Goal: Task Accomplishment & Management: Manage account settings

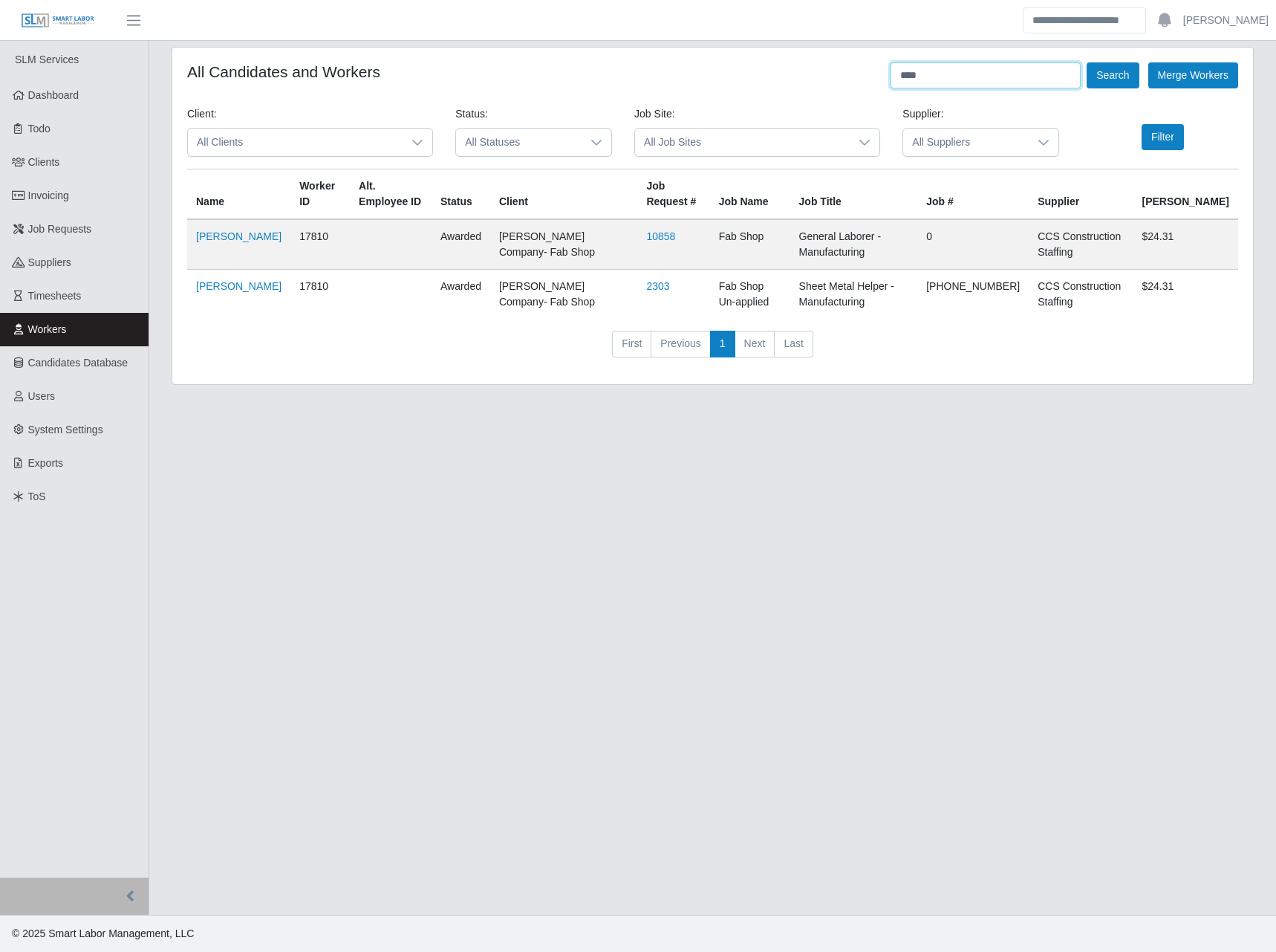
drag, startPoint x: 946, startPoint y: 70, endPoint x: 803, endPoint y: 69, distance: 143.0
click at [805, 69] on div "All Candidates and Workers **** Search Merge Workers" at bounding box center [712, 75] width 1051 height 26
type input "**********"
click at [1087, 62] on button "Search" at bounding box center [1113, 75] width 52 height 26
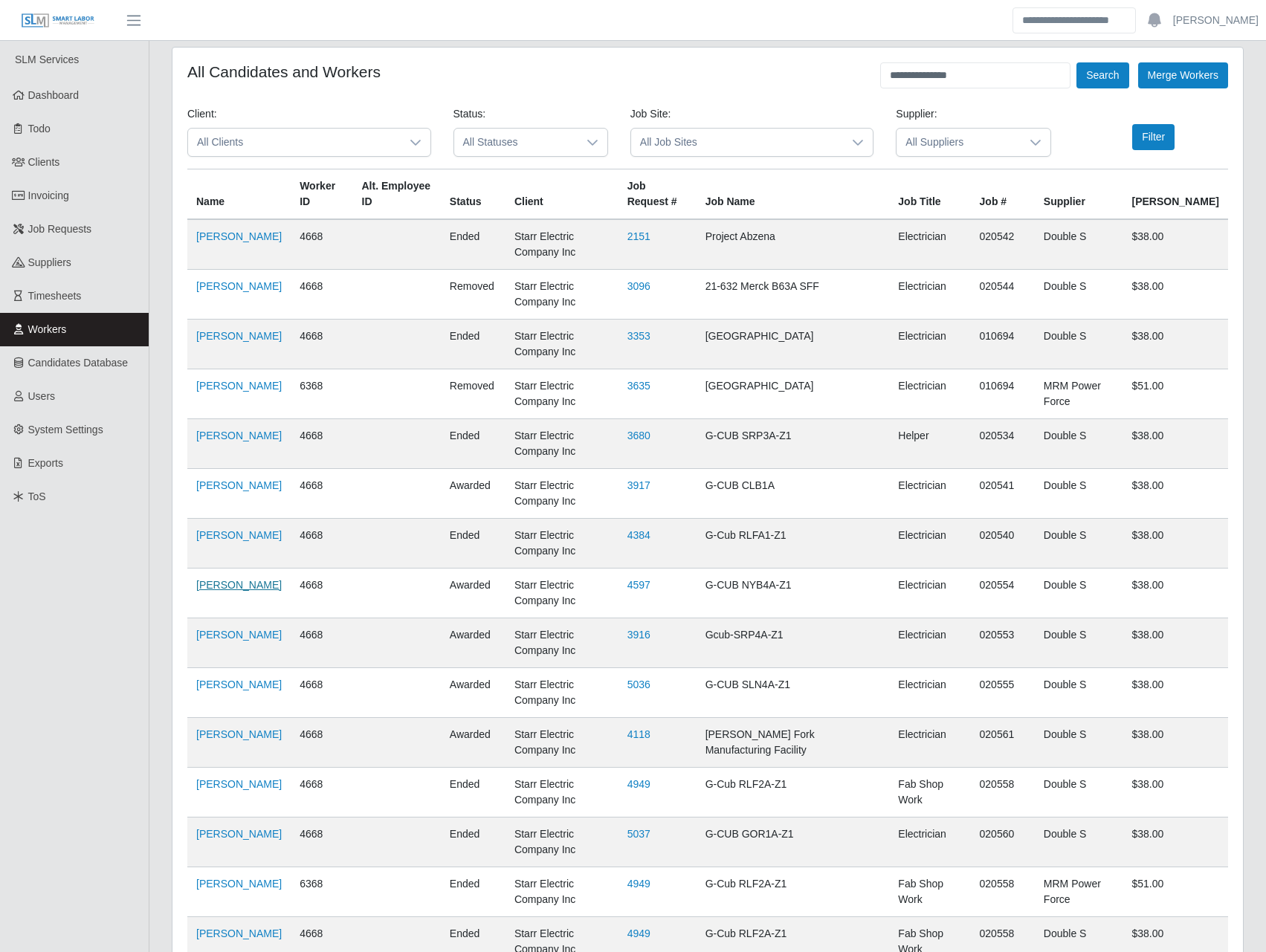
click at [223, 588] on link "Jose Montenegro" at bounding box center [239, 584] width 86 height 12
click at [50, 166] on span "Clients" at bounding box center [44, 162] width 32 height 12
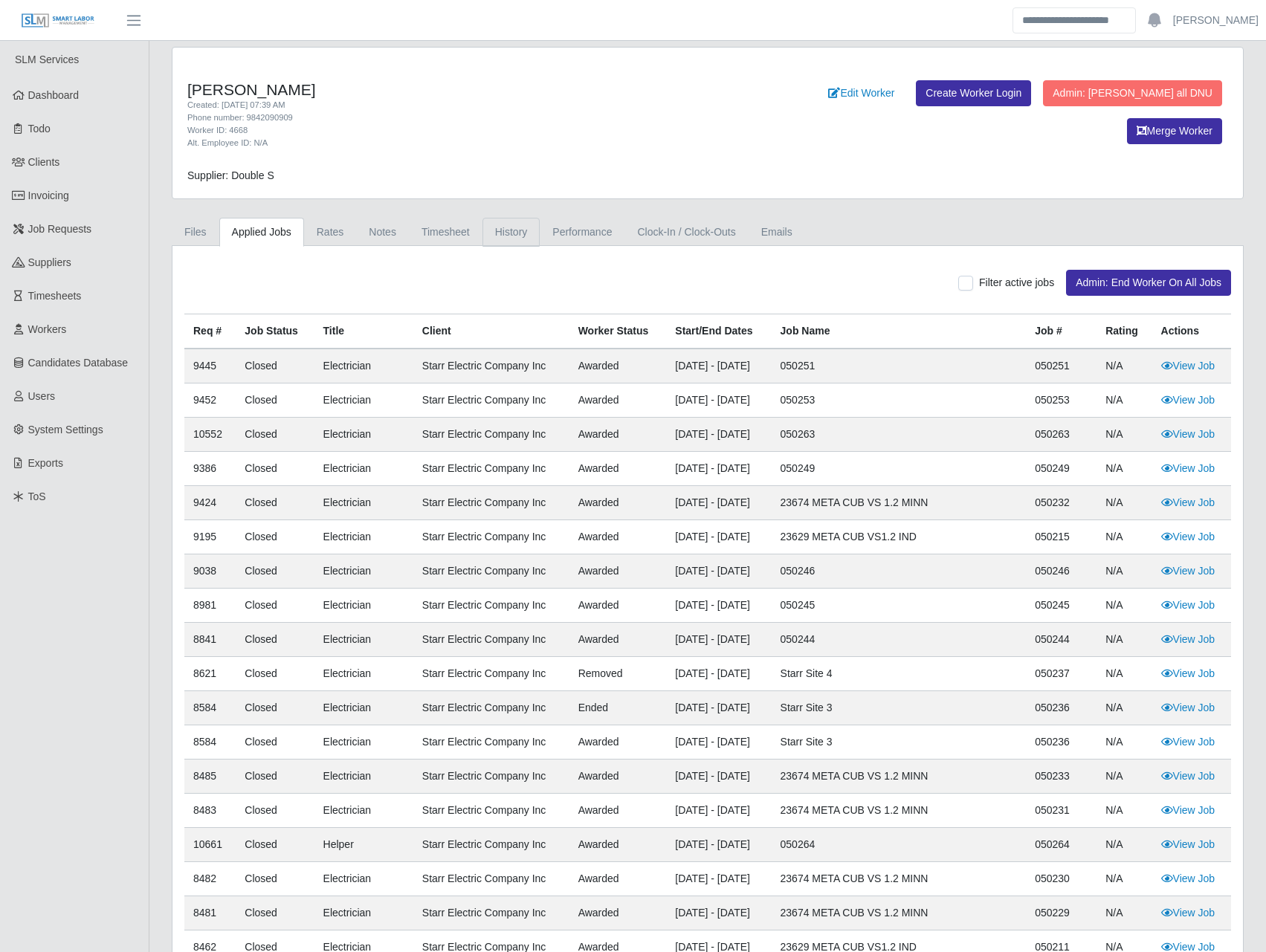
click at [492, 239] on link "History" at bounding box center [511, 232] width 58 height 29
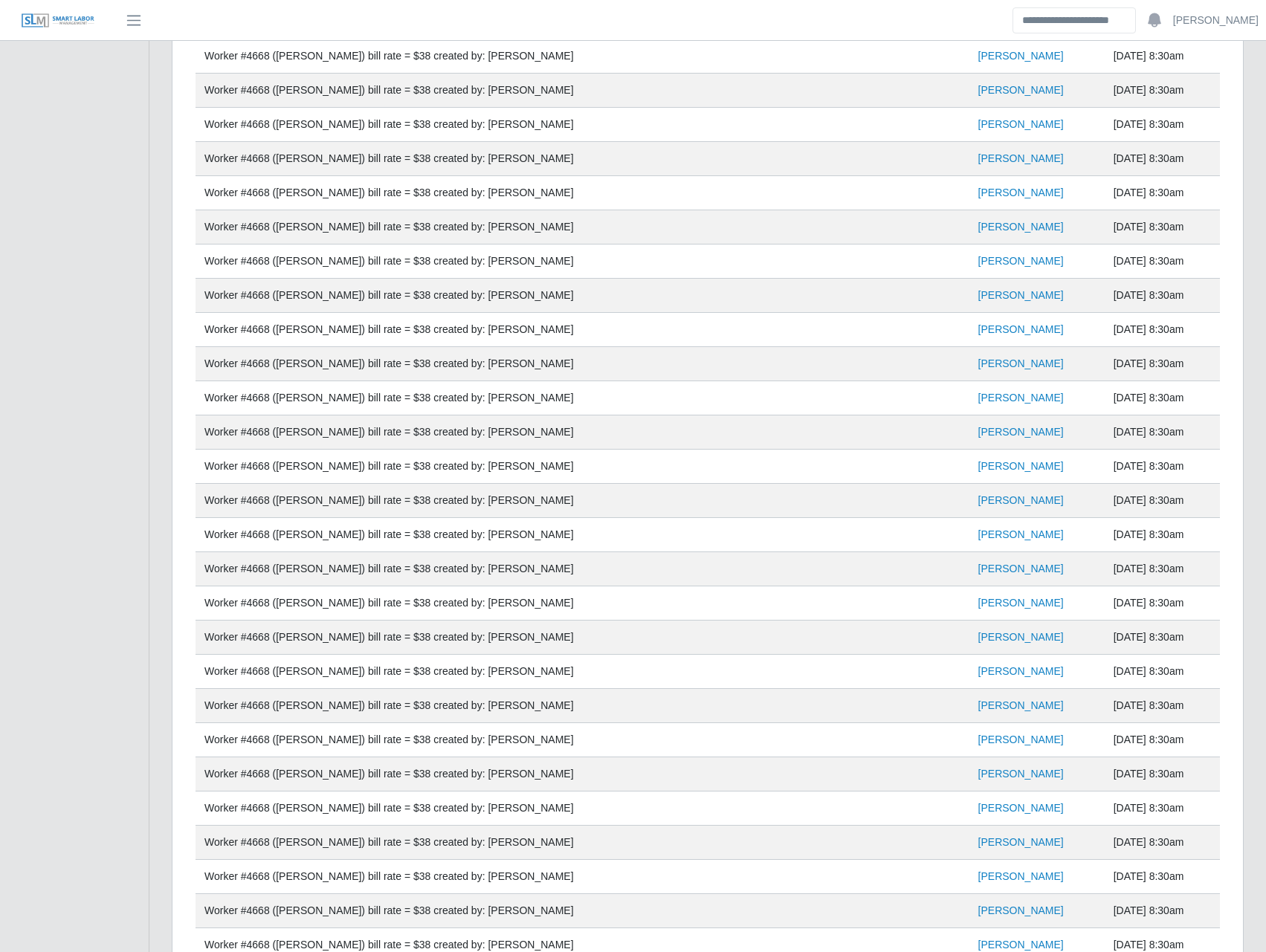
scroll to position [1151, 0]
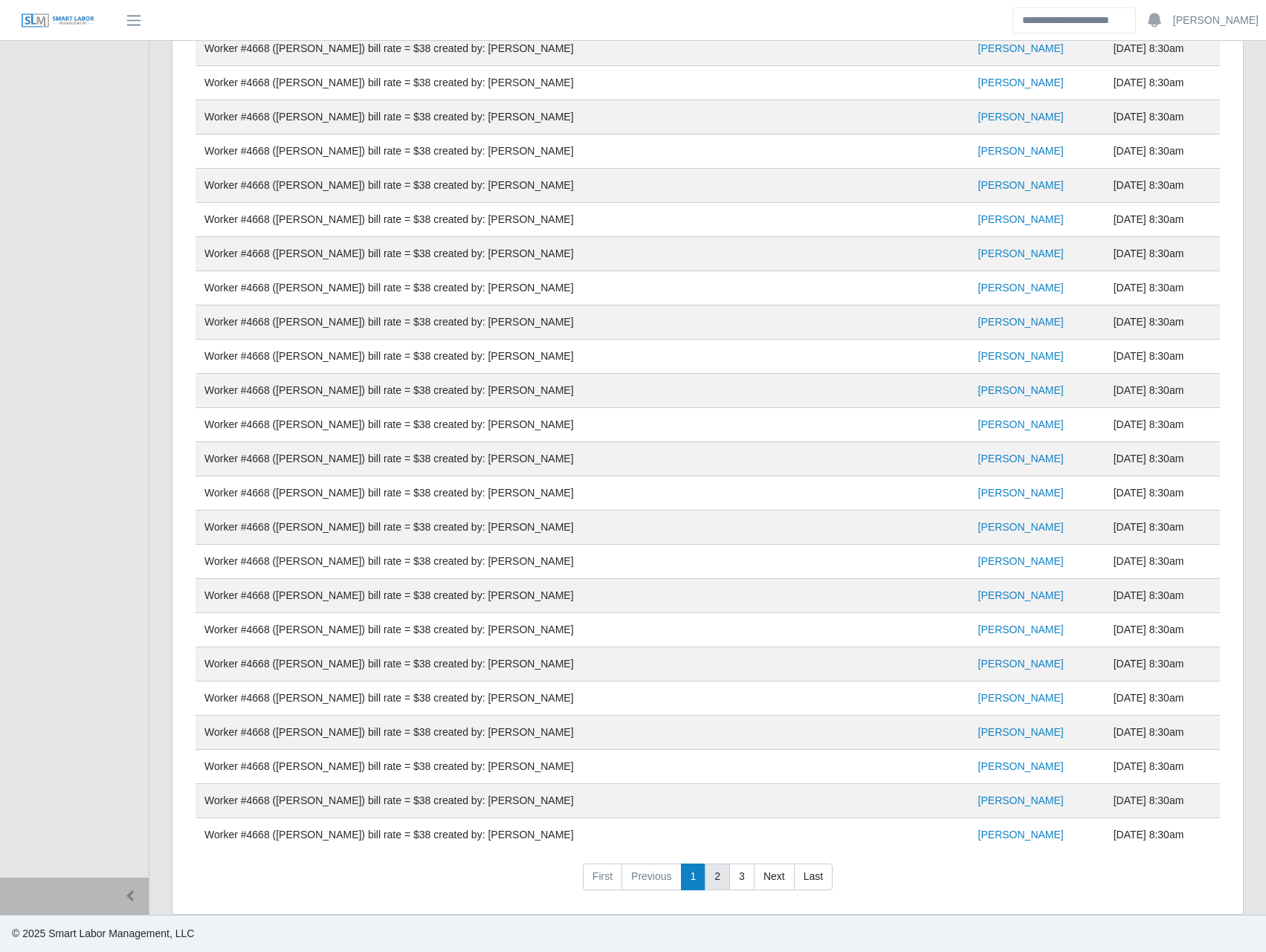
click at [716, 877] on link "2" at bounding box center [717, 876] width 26 height 26
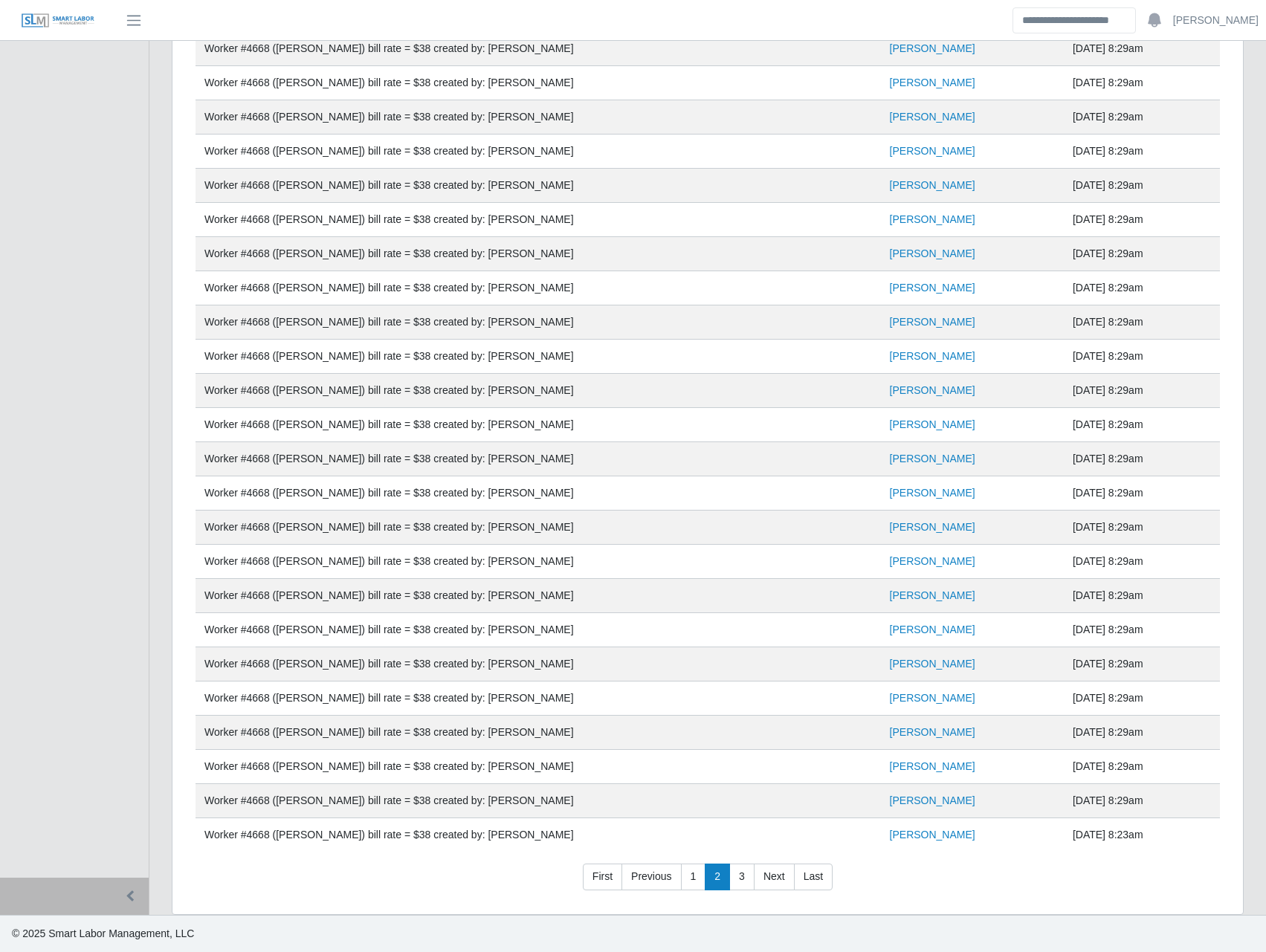
click at [745, 875] on link "3" at bounding box center [742, 876] width 26 height 26
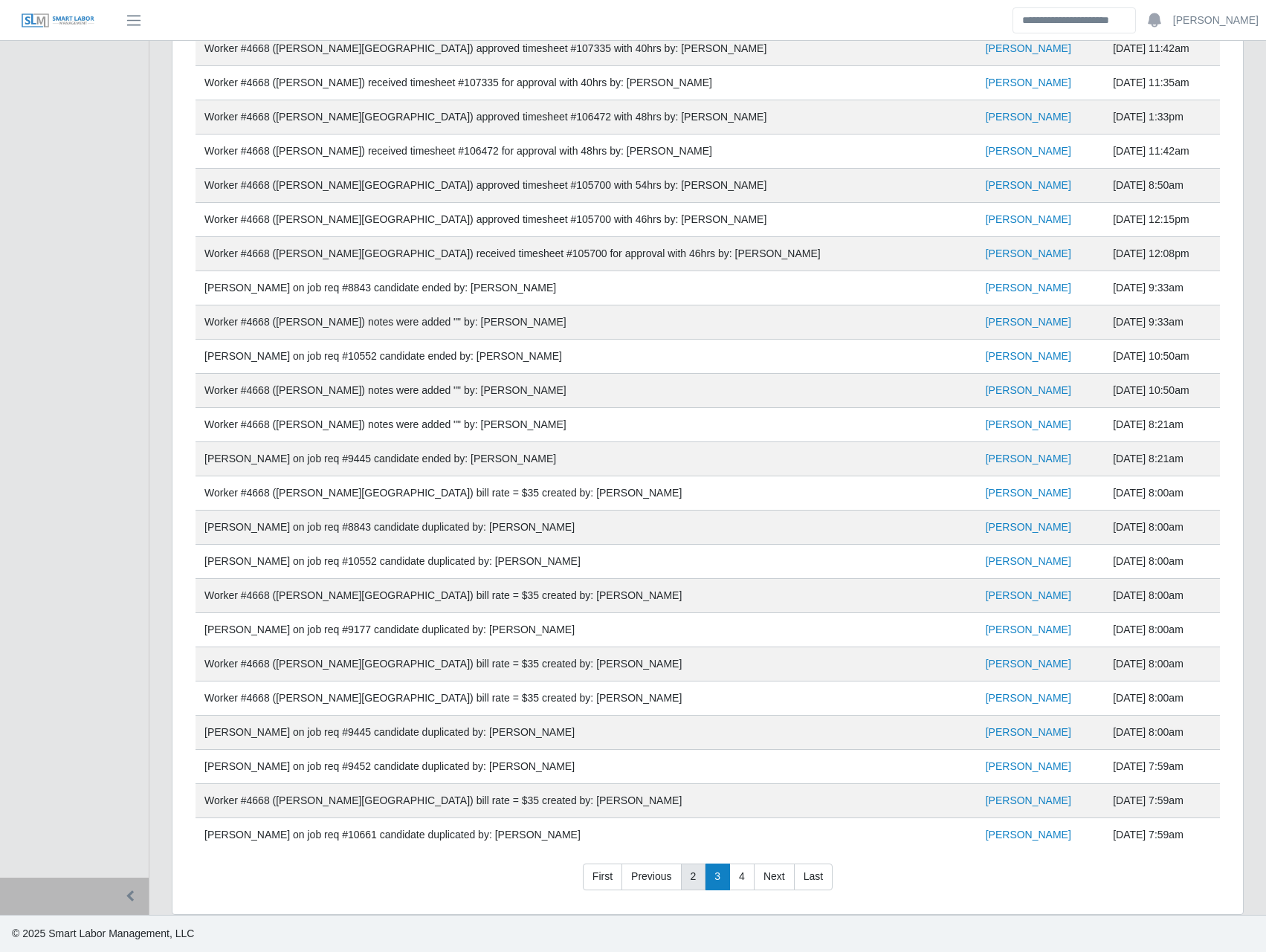
click at [681, 869] on link "2" at bounding box center [693, 876] width 26 height 26
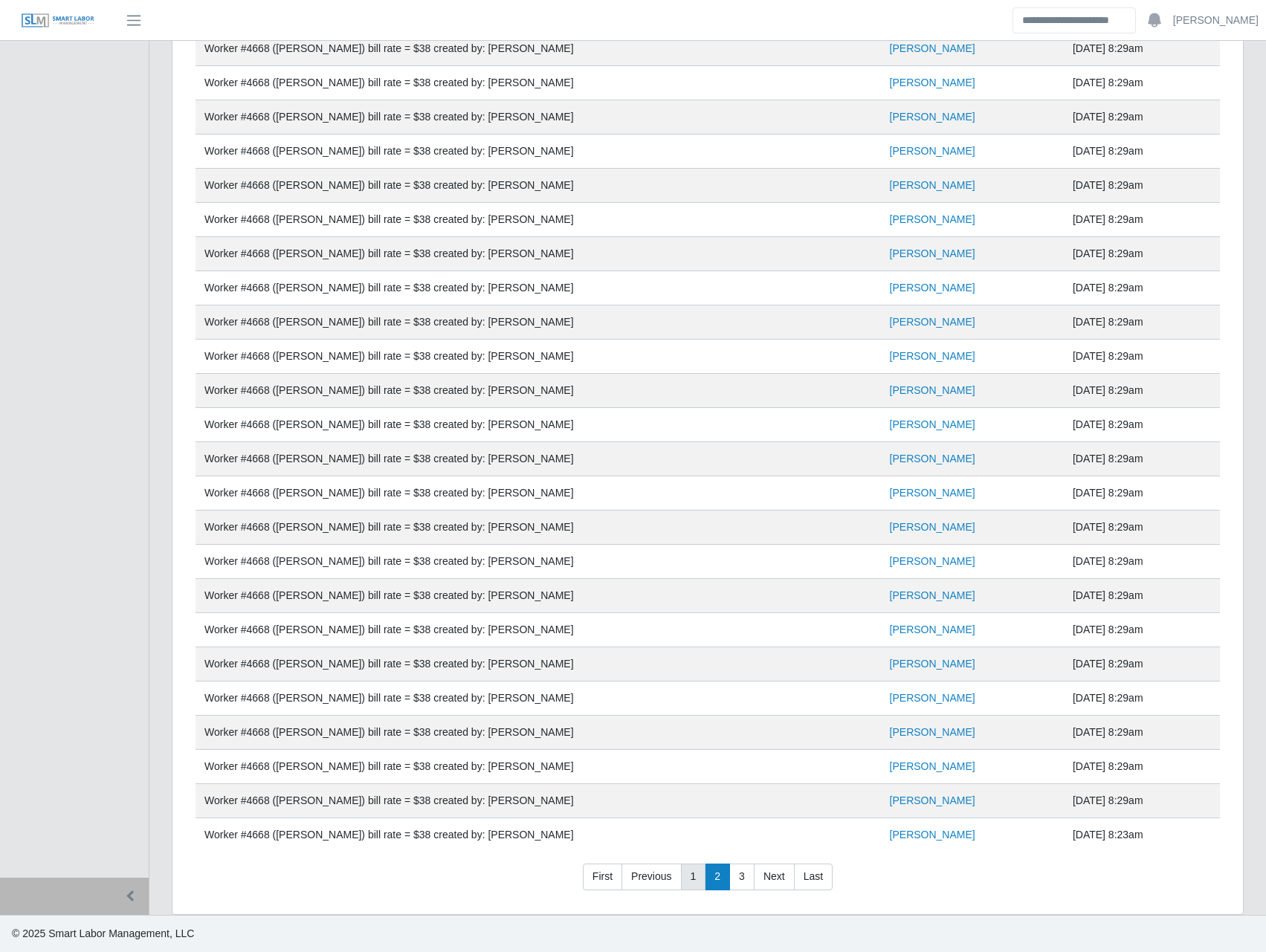
click at [687, 874] on link "1" at bounding box center [693, 876] width 26 height 26
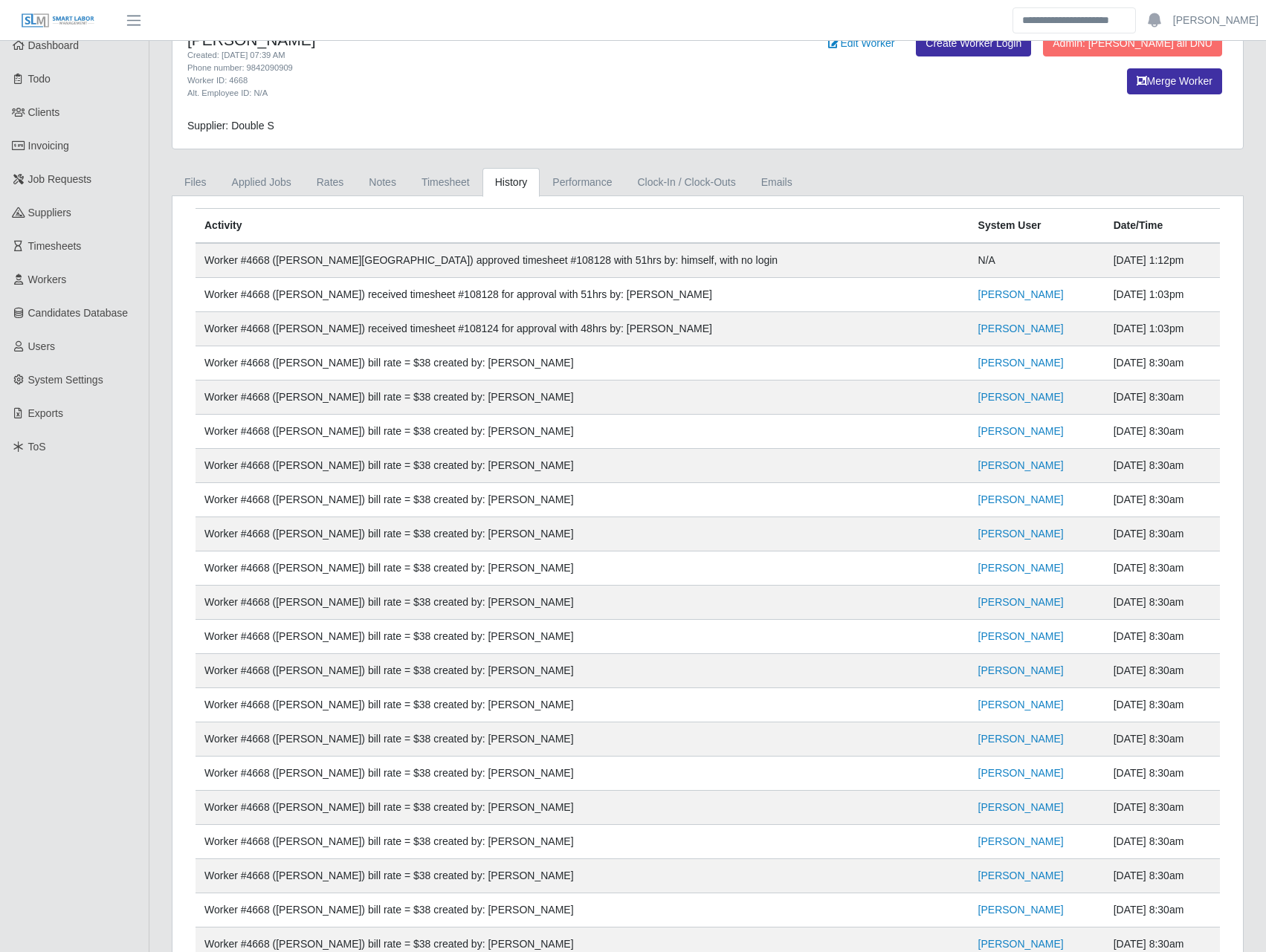
scroll to position [0, 0]
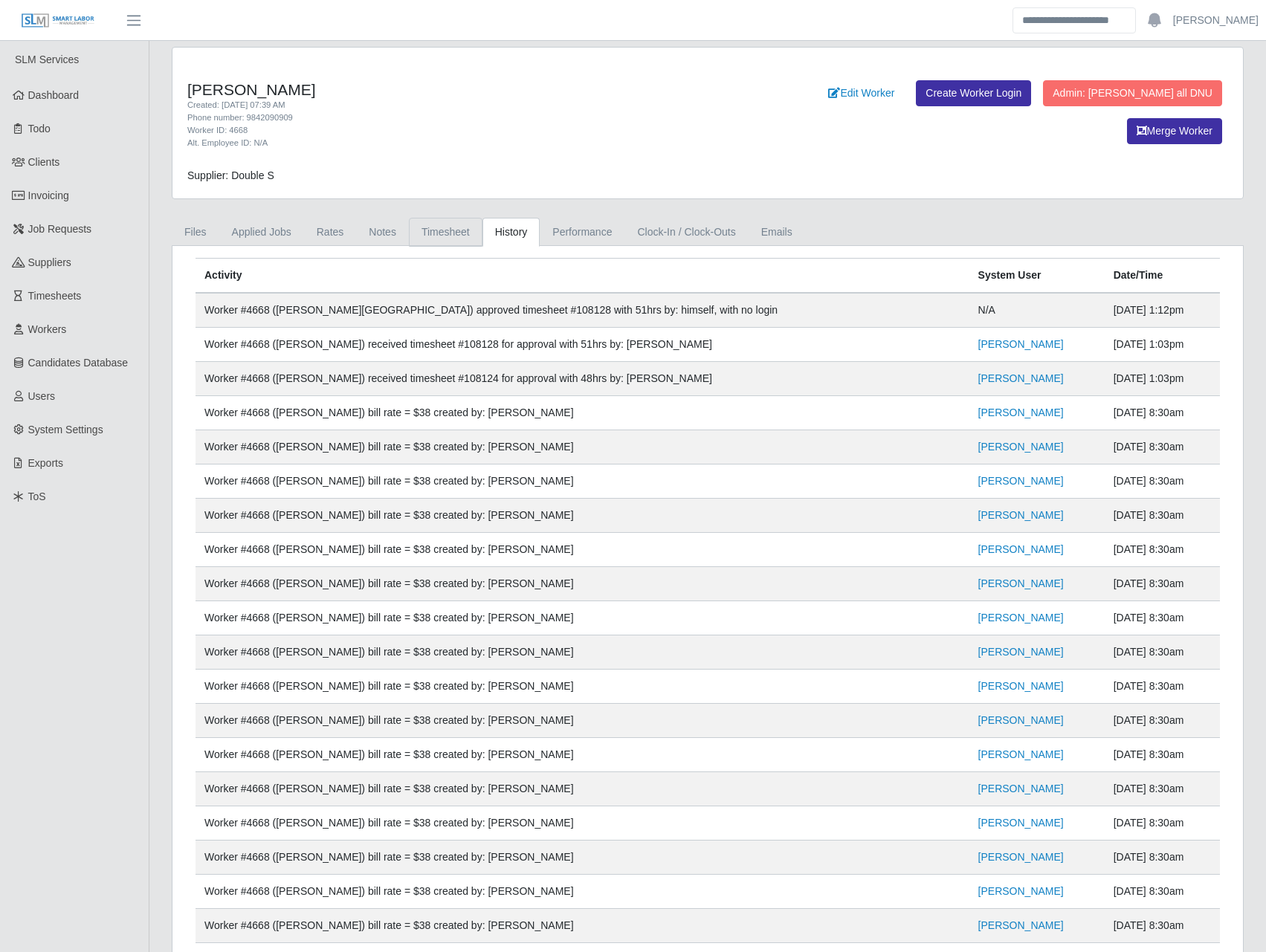
click at [451, 232] on link "Timesheet" at bounding box center [445, 232] width 74 height 29
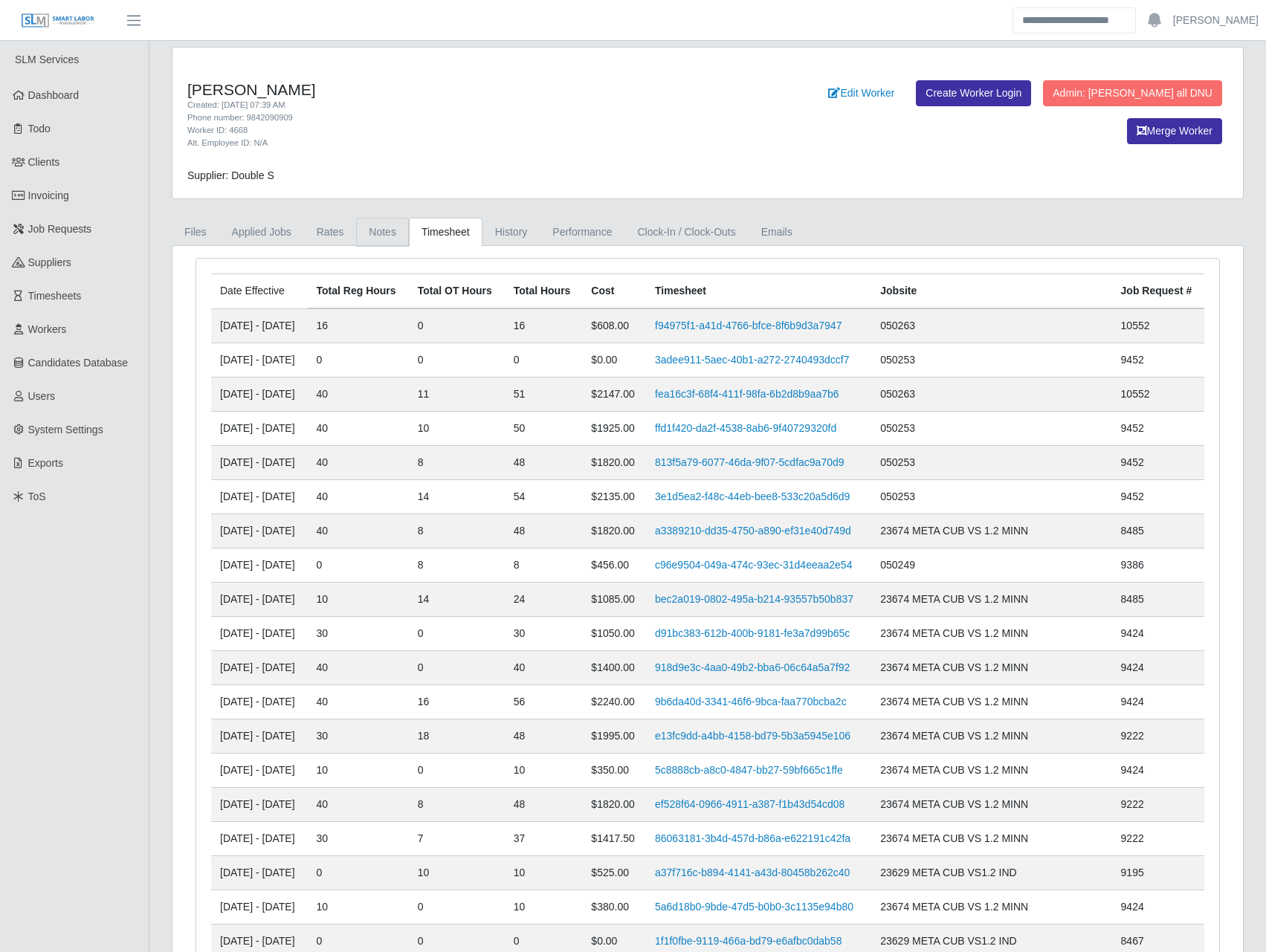
click at [385, 231] on link "Notes" at bounding box center [383, 232] width 53 height 29
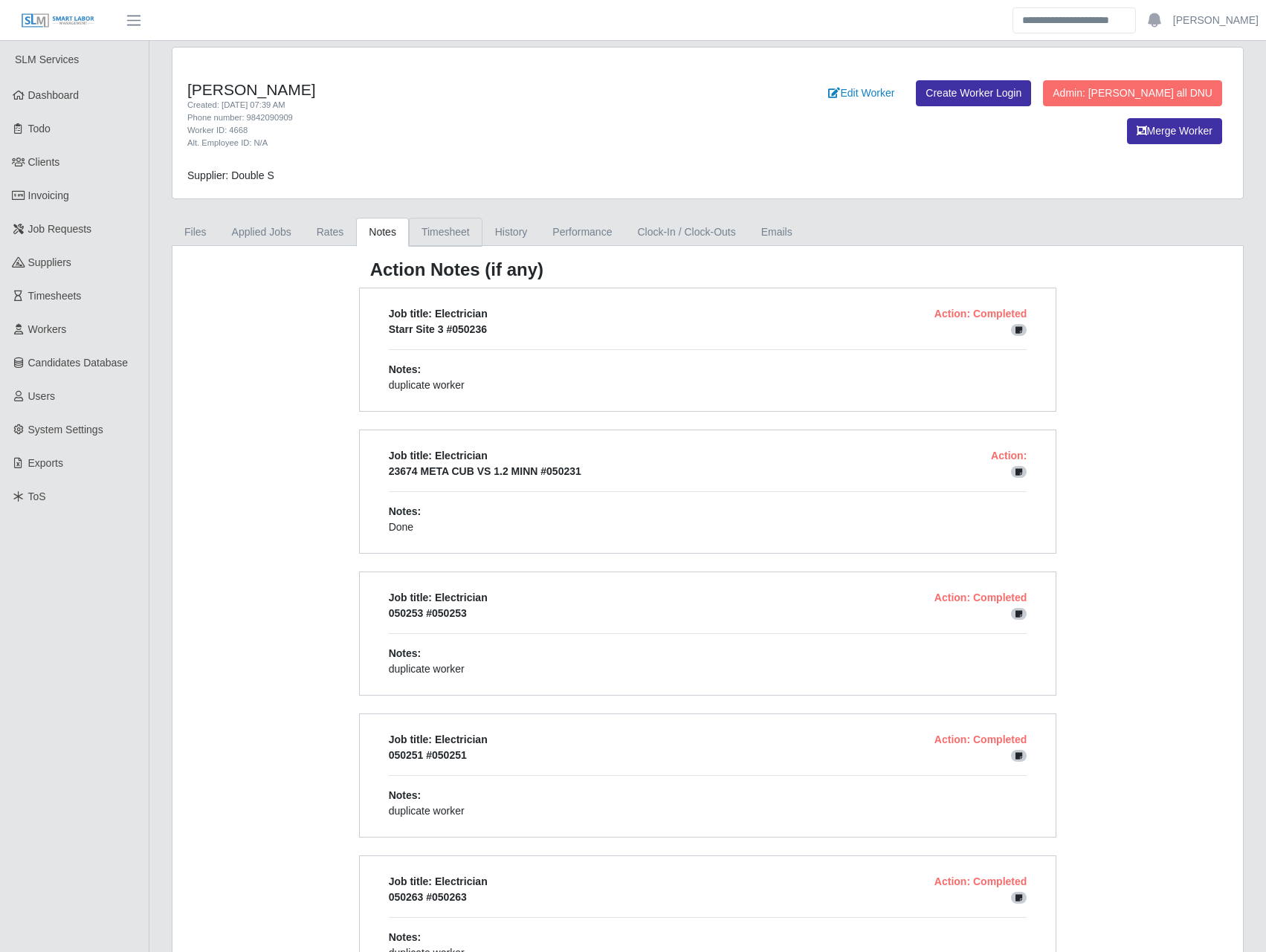
click at [415, 232] on link "Timesheet" at bounding box center [445, 232] width 74 height 29
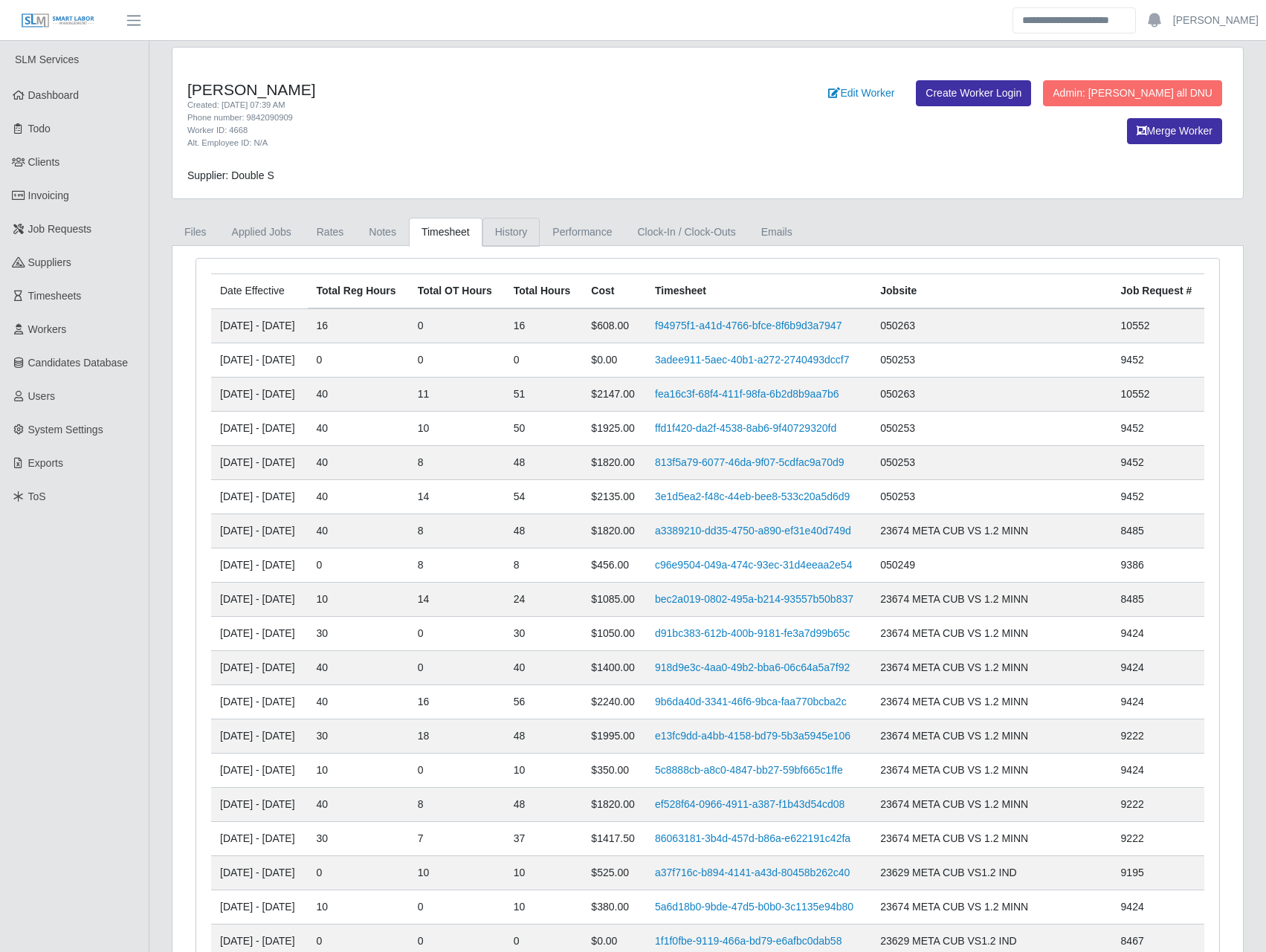
click at [514, 224] on link "History" at bounding box center [511, 232] width 58 height 29
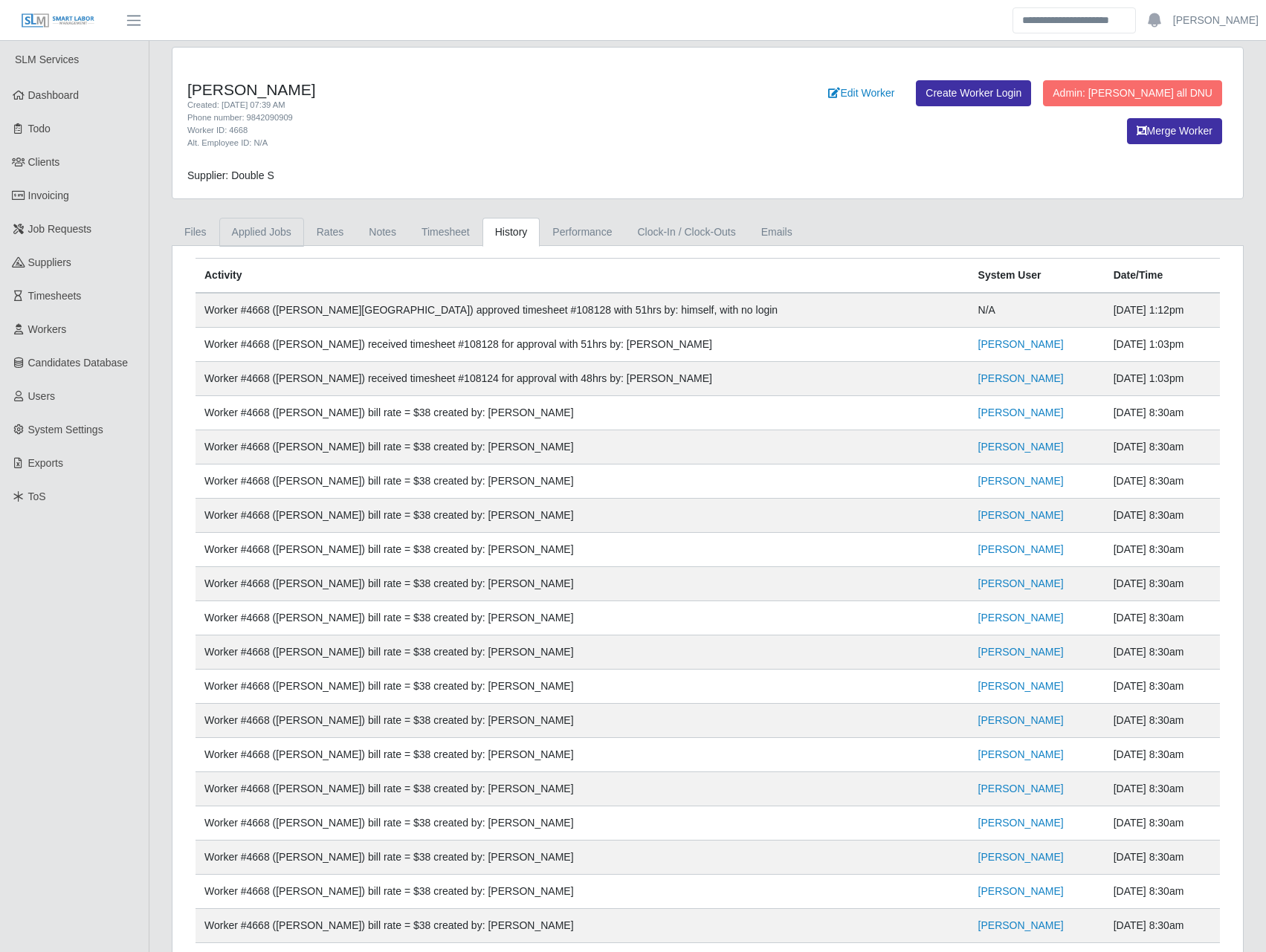
click at [243, 232] on link "Applied Jobs" at bounding box center [262, 232] width 85 height 29
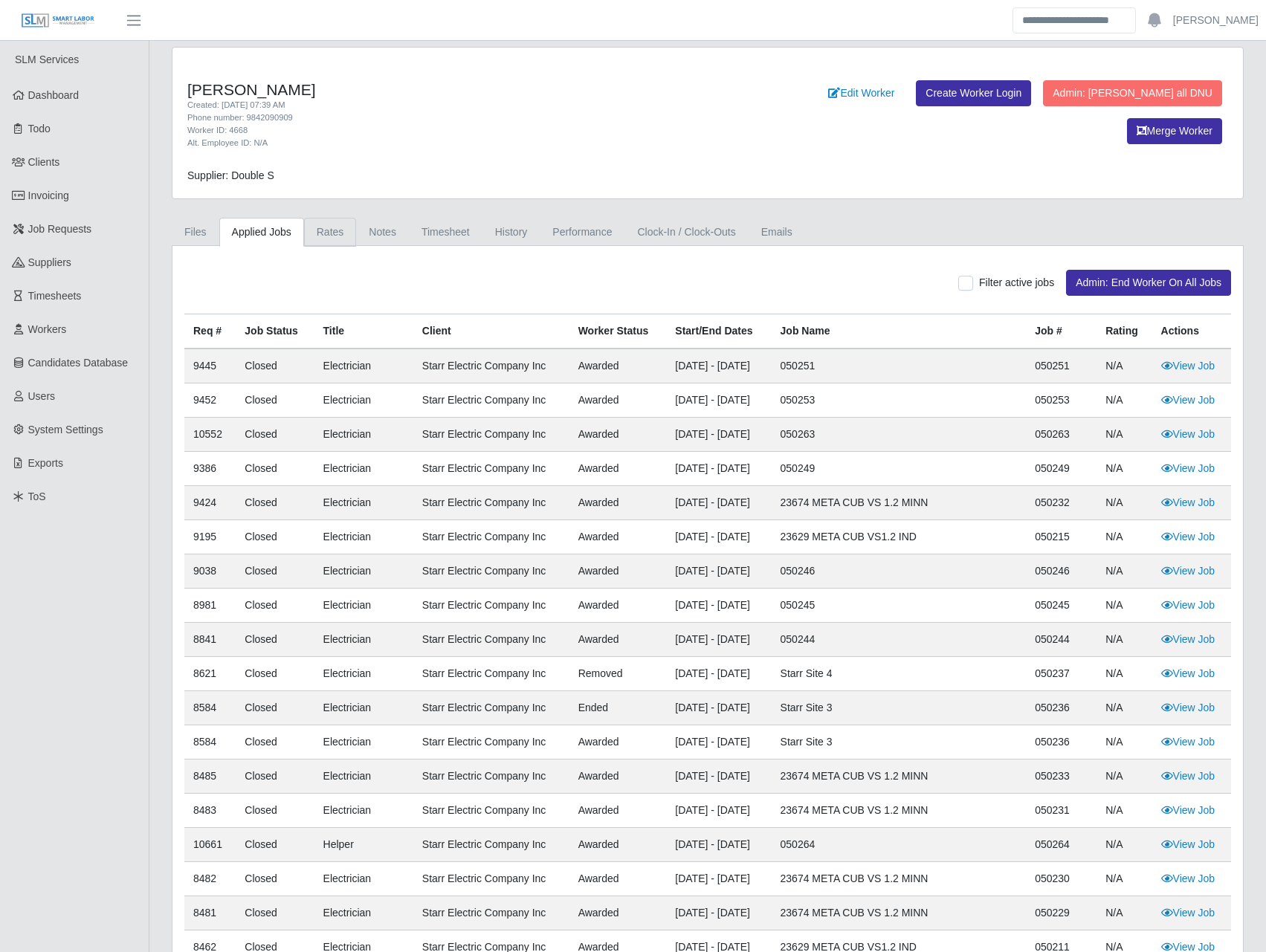
click at [315, 234] on link "Rates" at bounding box center [331, 232] width 53 height 29
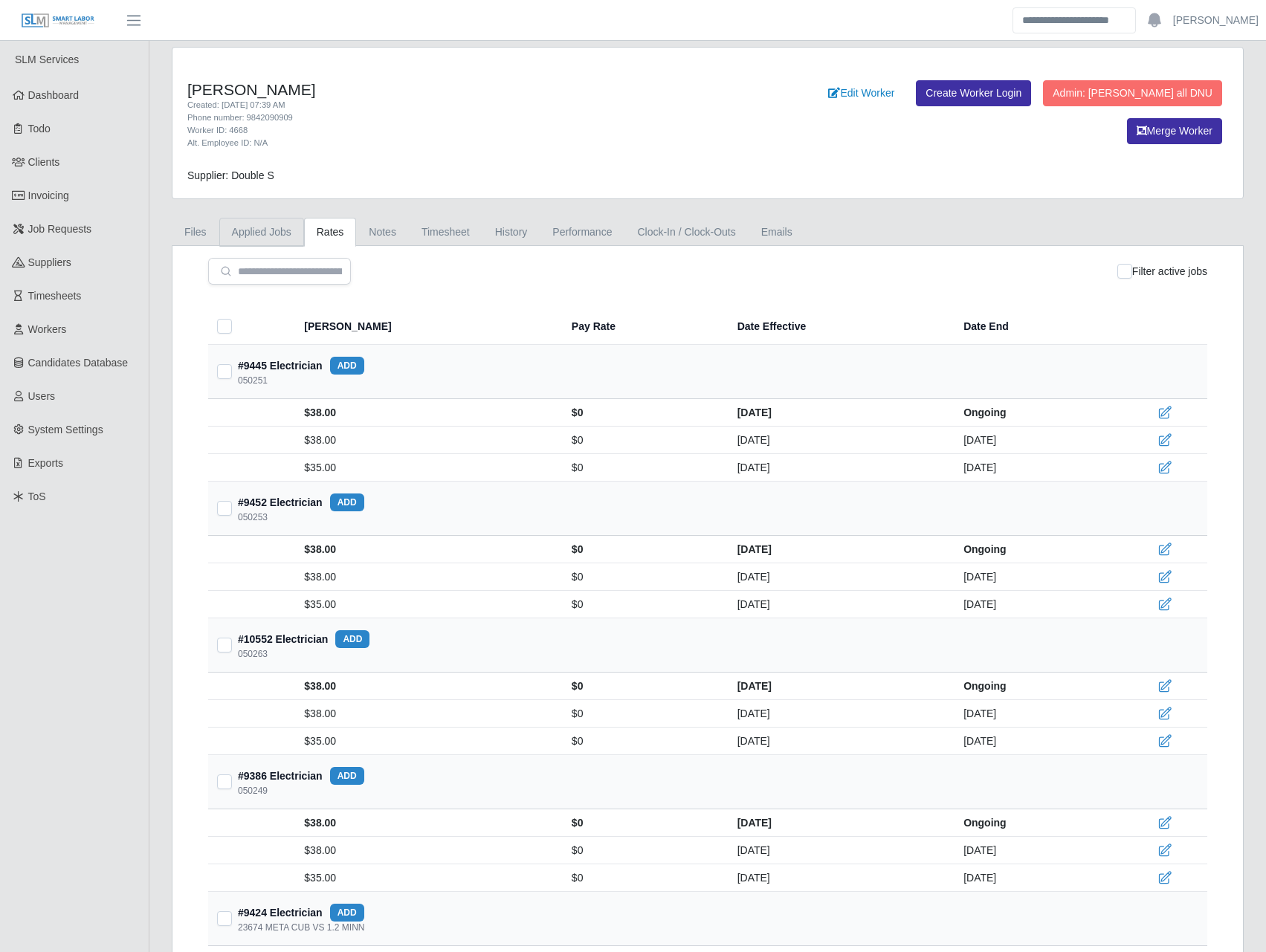
click at [279, 227] on link "Applied Jobs" at bounding box center [262, 232] width 85 height 29
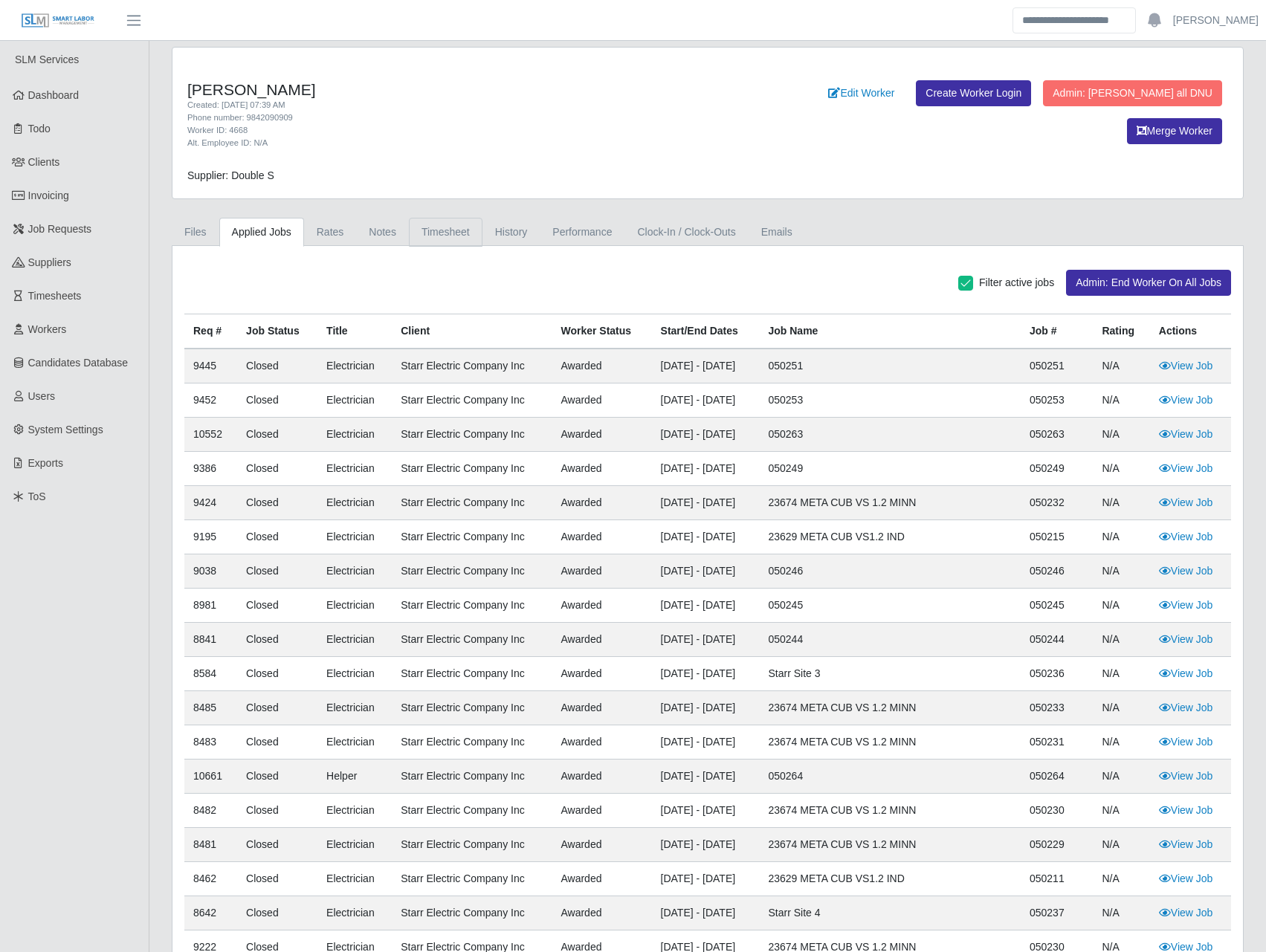
click at [434, 233] on link "Timesheet" at bounding box center [445, 232] width 74 height 29
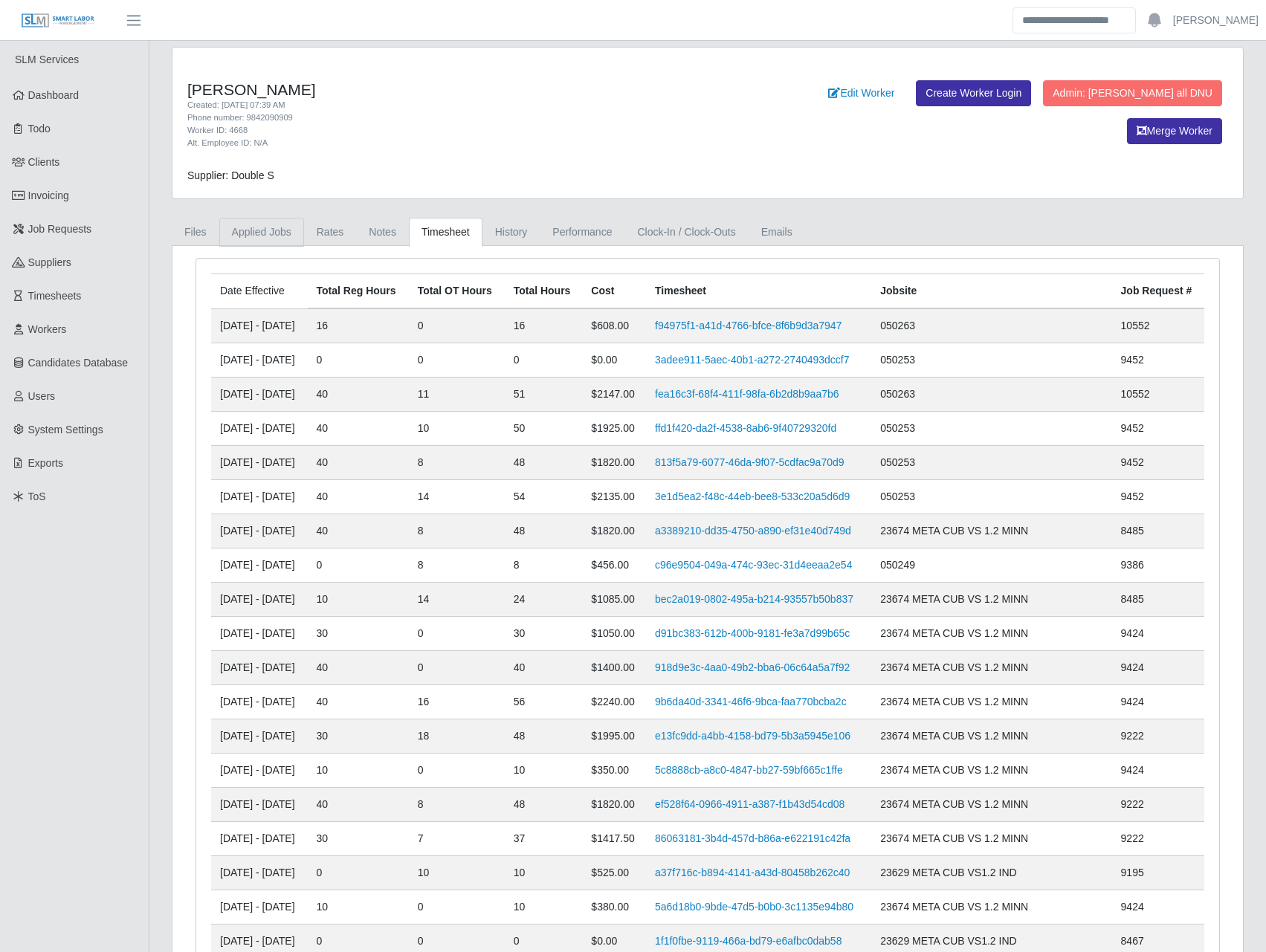
click at [235, 231] on link "Applied Jobs" at bounding box center [262, 232] width 85 height 29
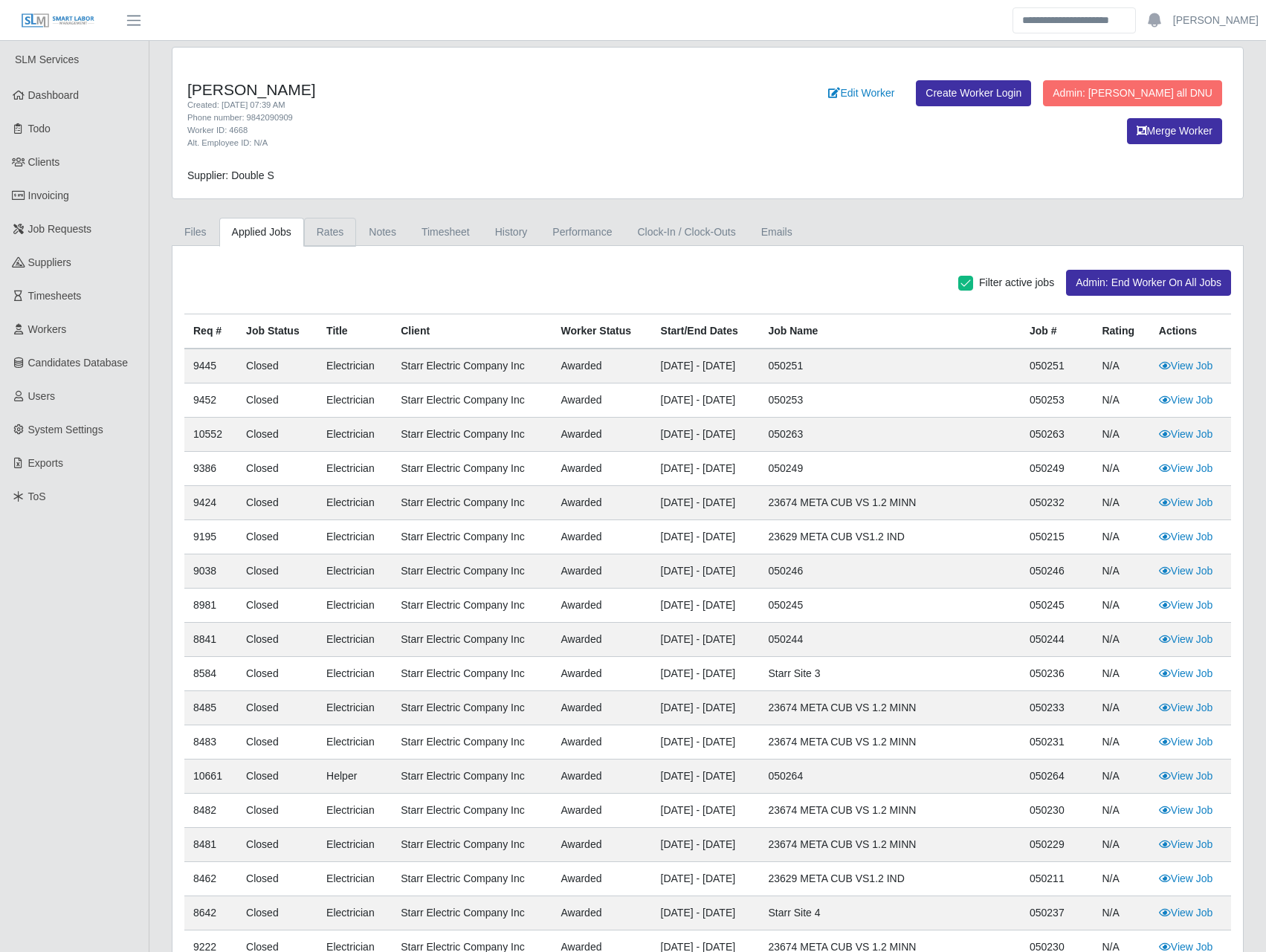
click at [324, 240] on link "Rates" at bounding box center [331, 232] width 53 height 29
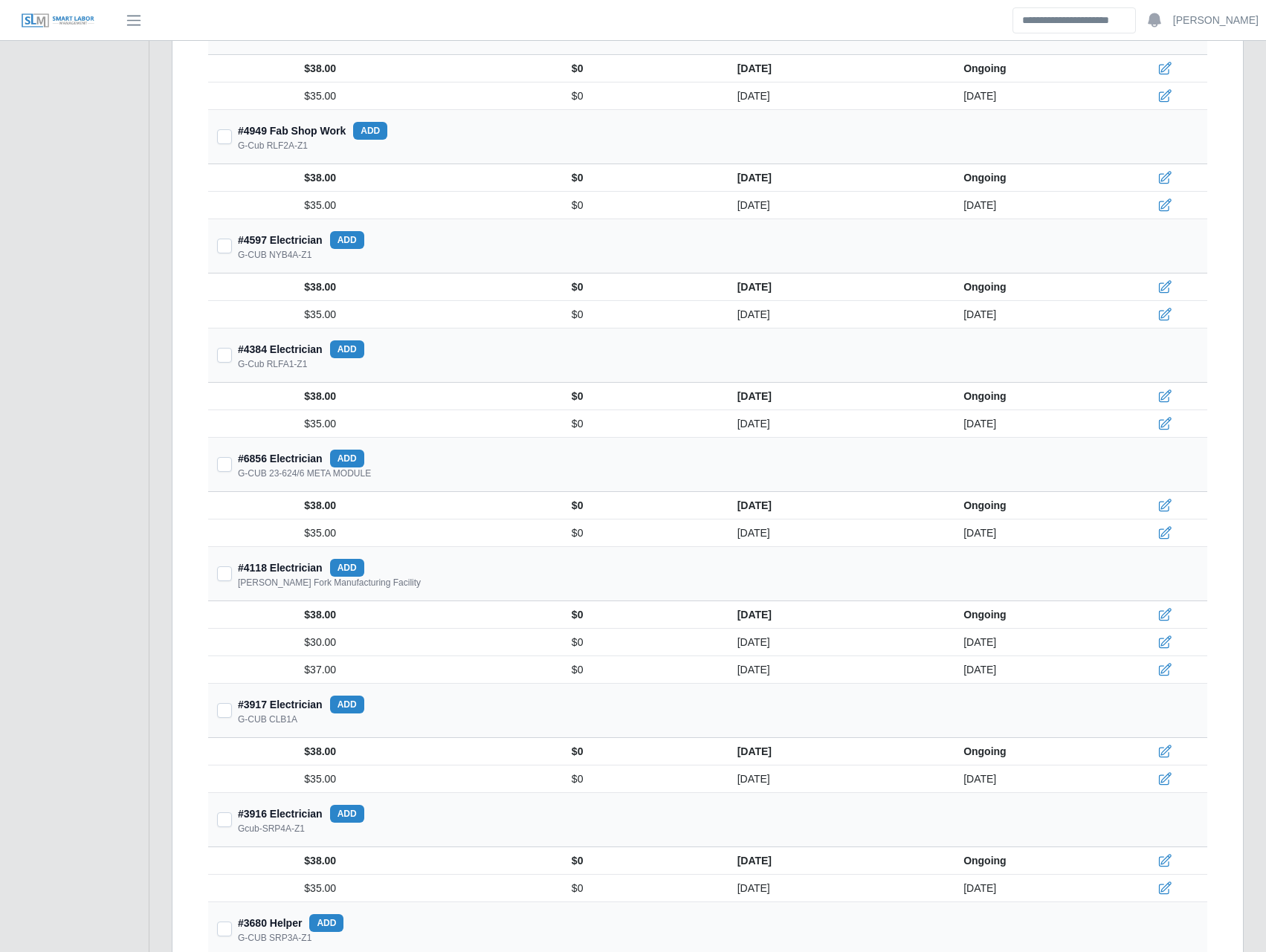
scroll to position [10313, 0]
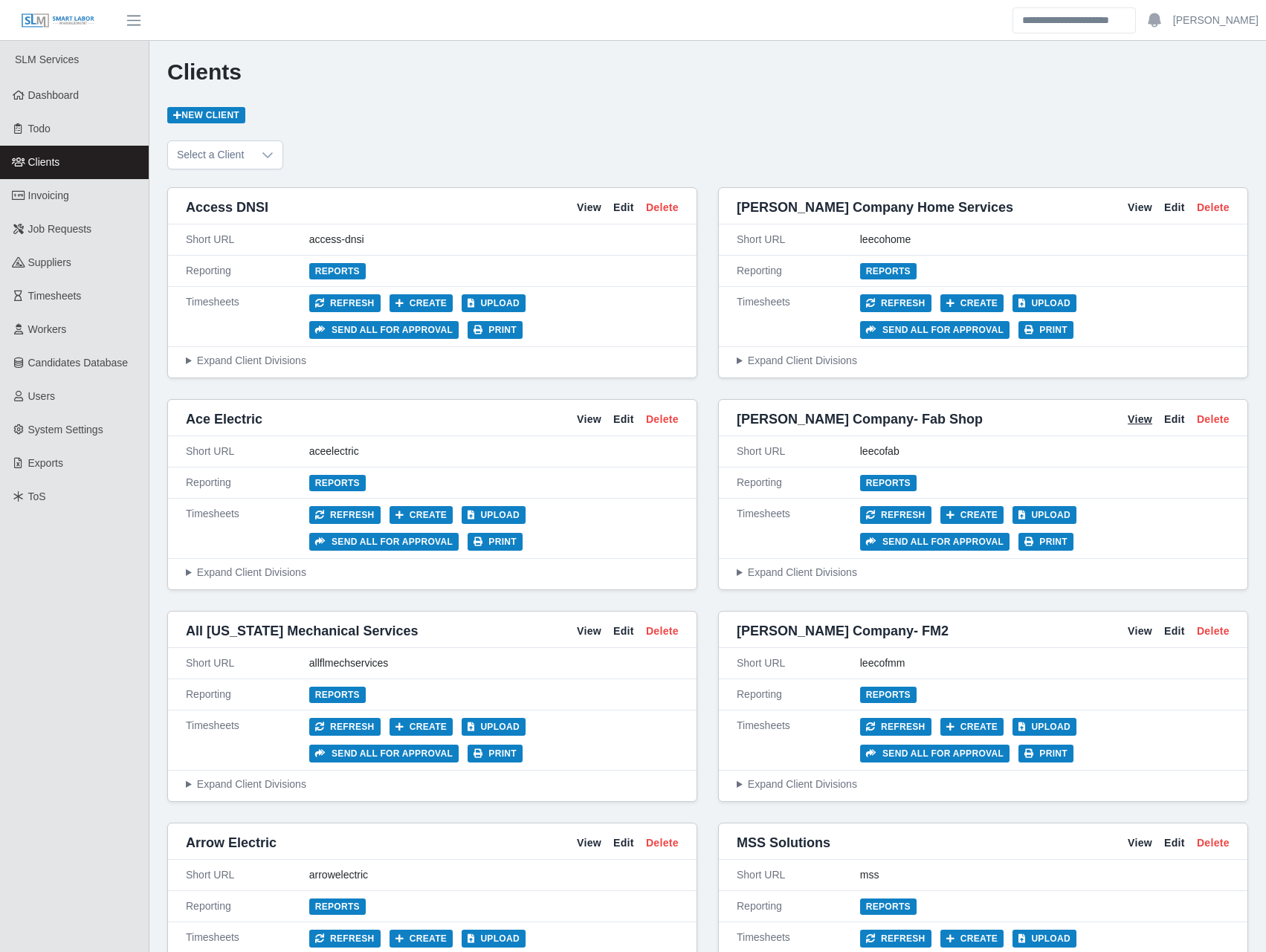
click at [1139, 412] on link "View" at bounding box center [1139, 419] width 25 height 15
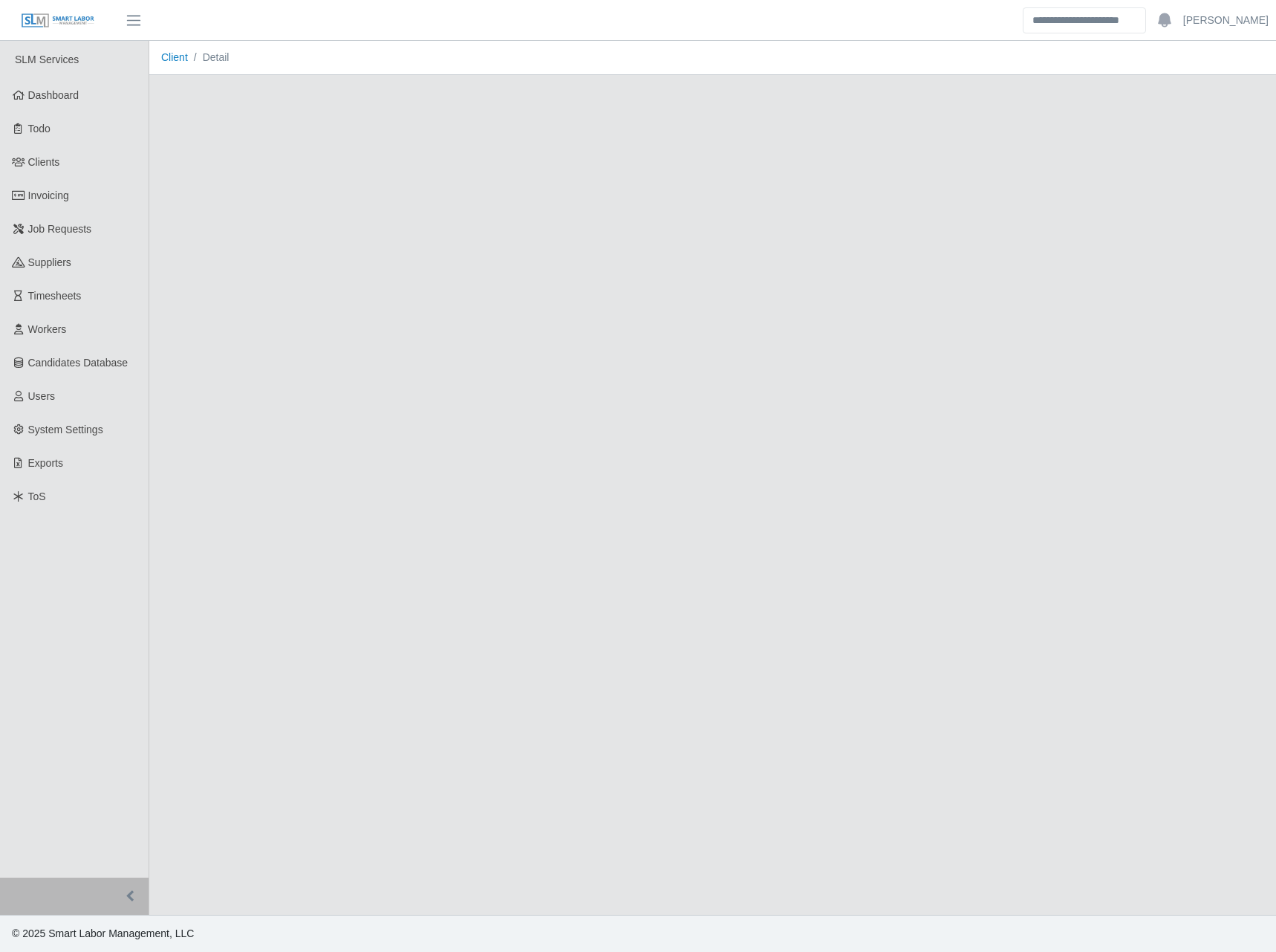
click at [261, 34] on header "Josh Account Settings Logout" at bounding box center [638, 20] width 1276 height 41
click at [352, 124] on main "Client Detail" at bounding box center [713, 477] width 1127 height 874
click at [300, 75] on div "Client Detail" at bounding box center [713, 58] width 1127 height 34
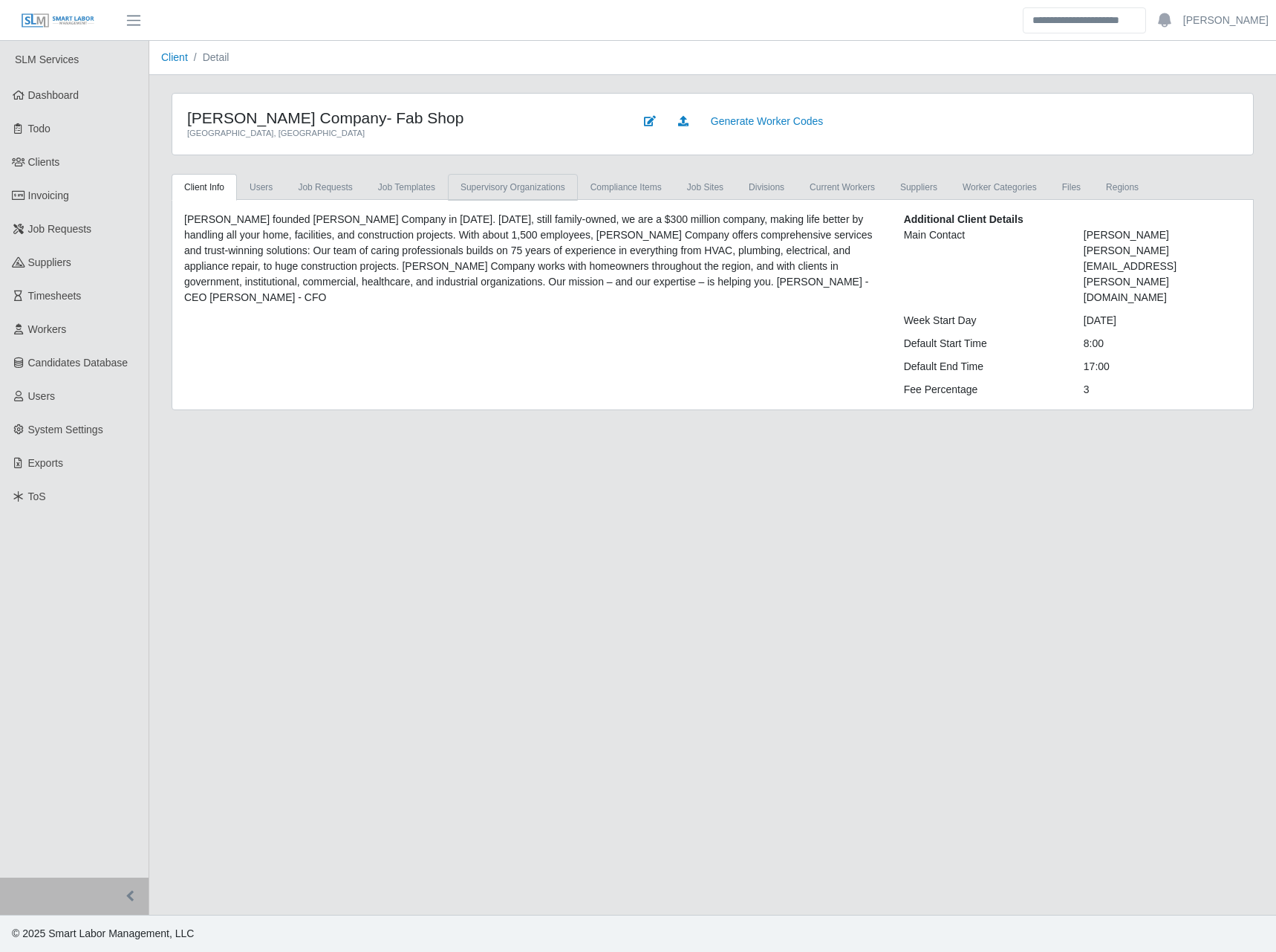
click at [563, 188] on link "supervisory organizations" at bounding box center [513, 187] width 130 height 26
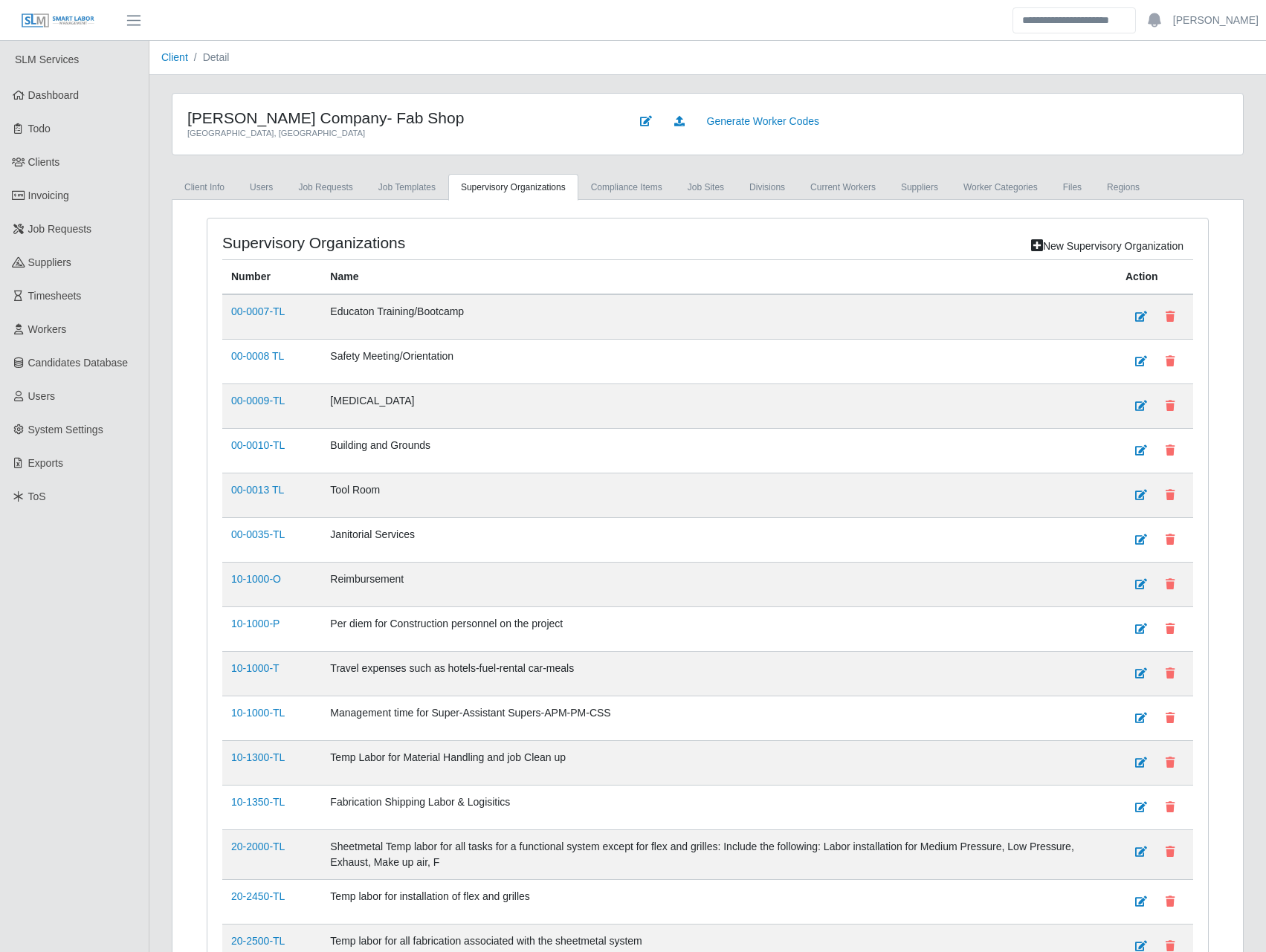
click at [189, 133] on div "Franklin, TN" at bounding box center [397, 134] width 420 height 13
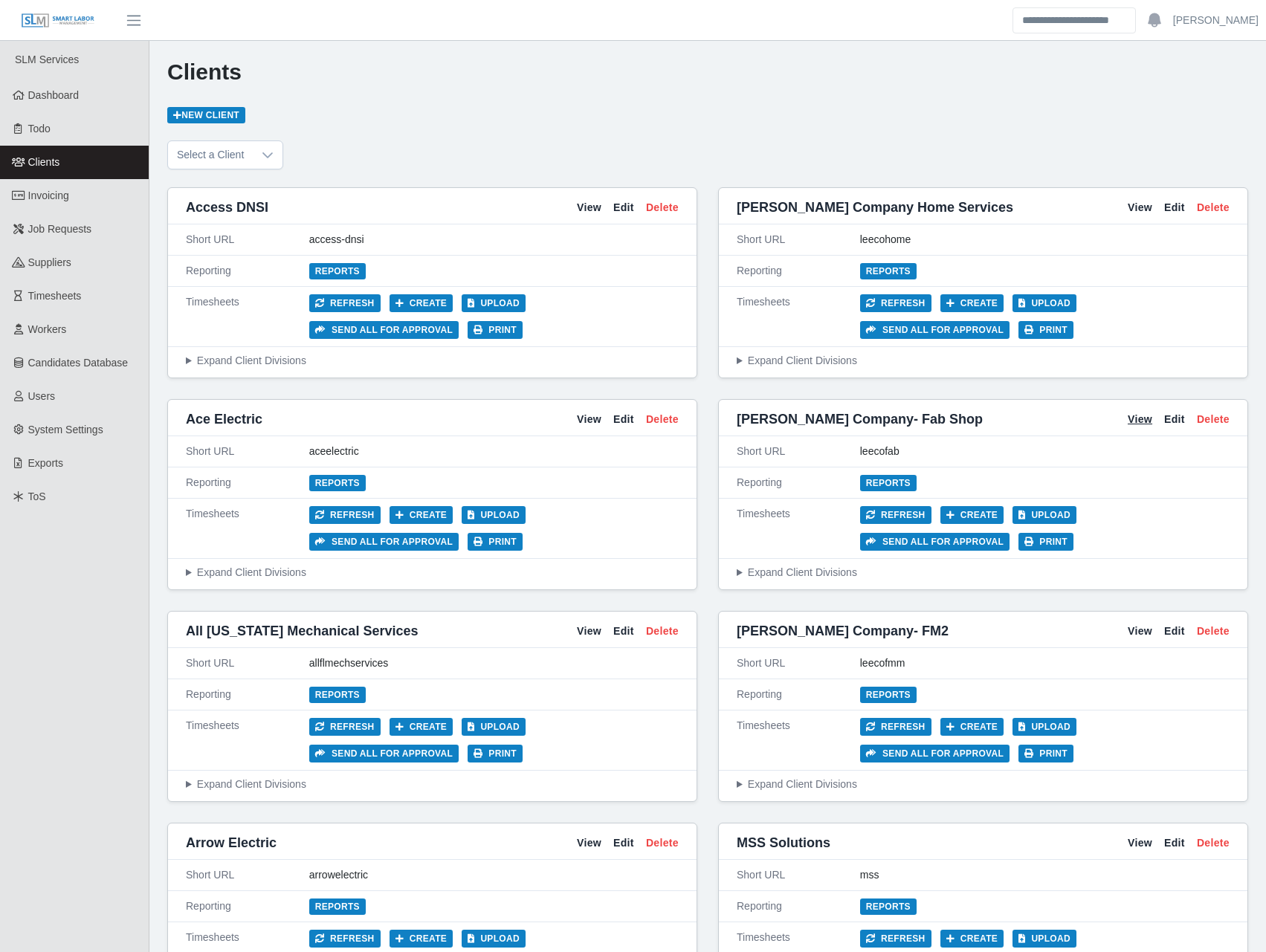
click at [1137, 412] on link "View" at bounding box center [1139, 419] width 25 height 15
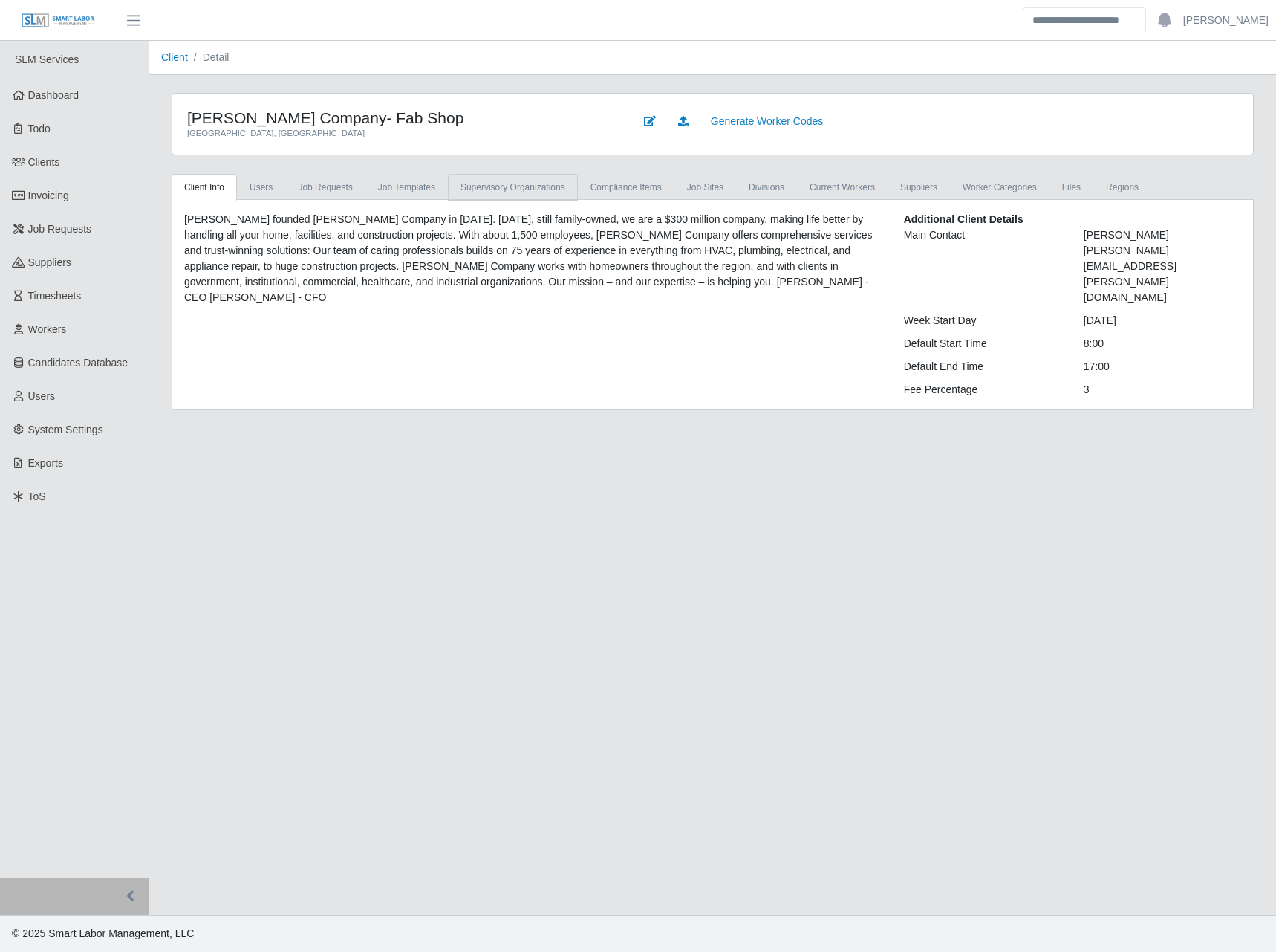
click at [479, 189] on link "supervisory organizations" at bounding box center [513, 187] width 130 height 26
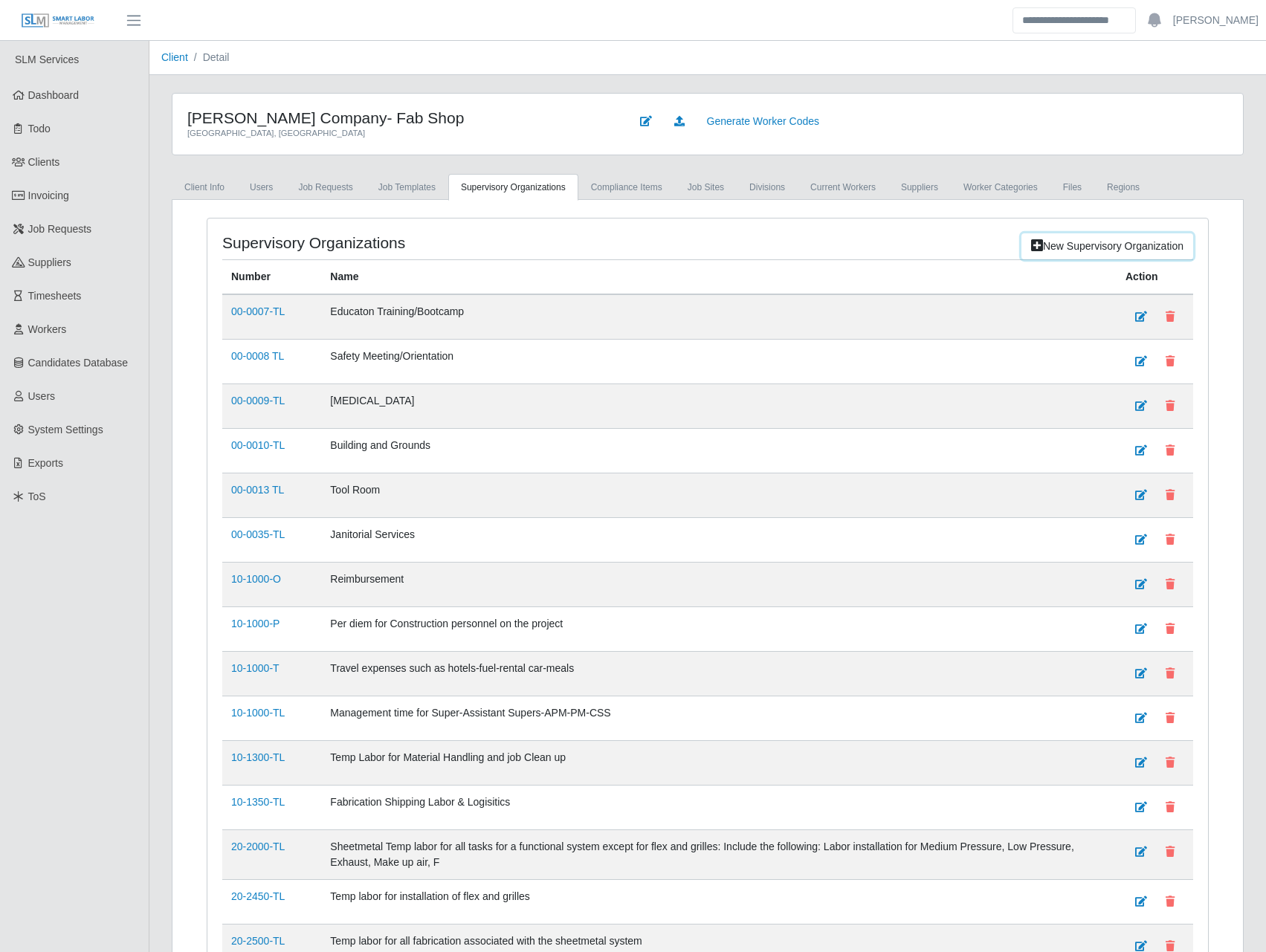
click at [1051, 243] on link "New supervisory organization" at bounding box center [1107, 246] width 171 height 26
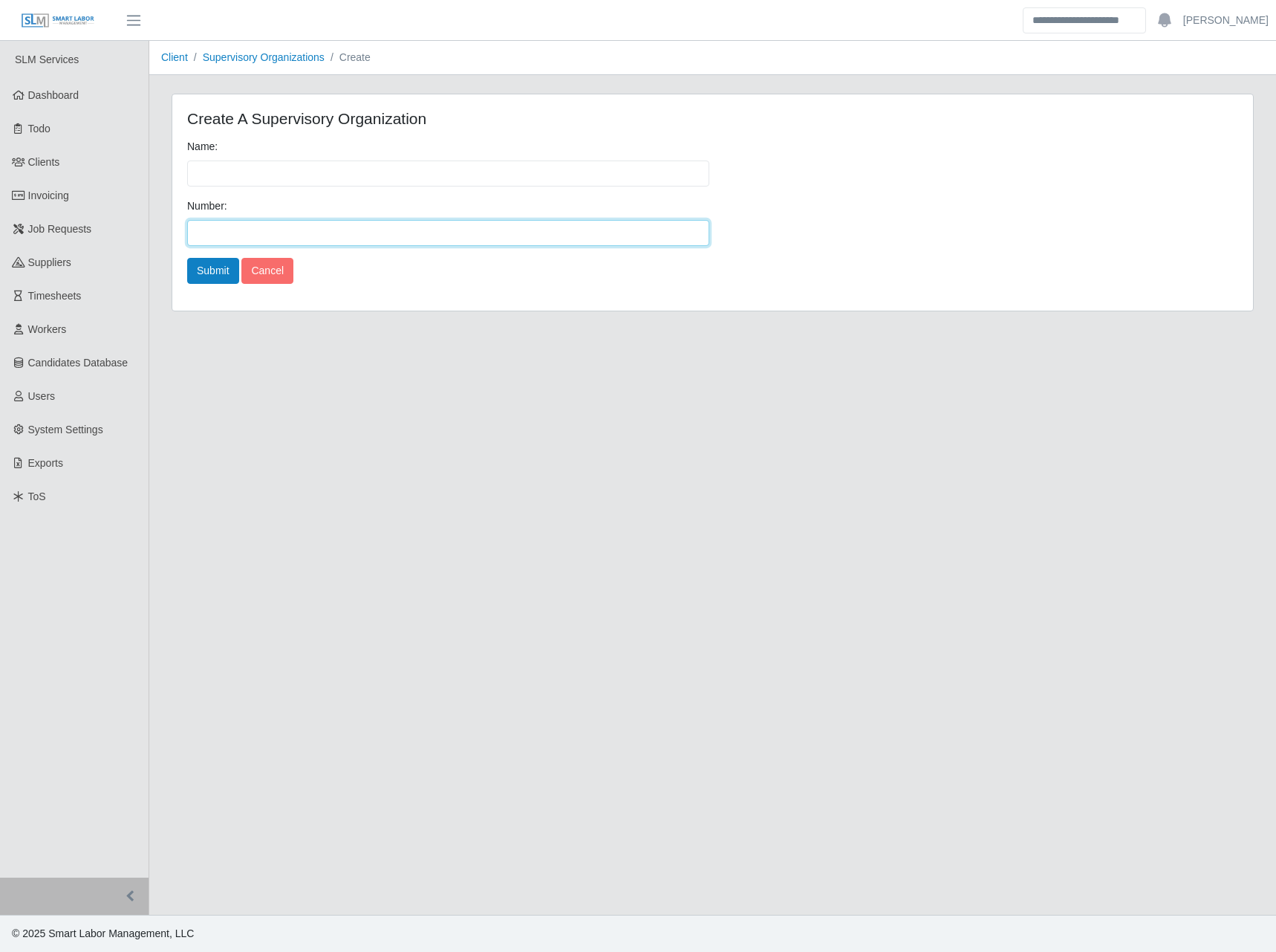
click at [231, 231] on input "Number:" at bounding box center [448, 233] width 522 height 26
type input "****"
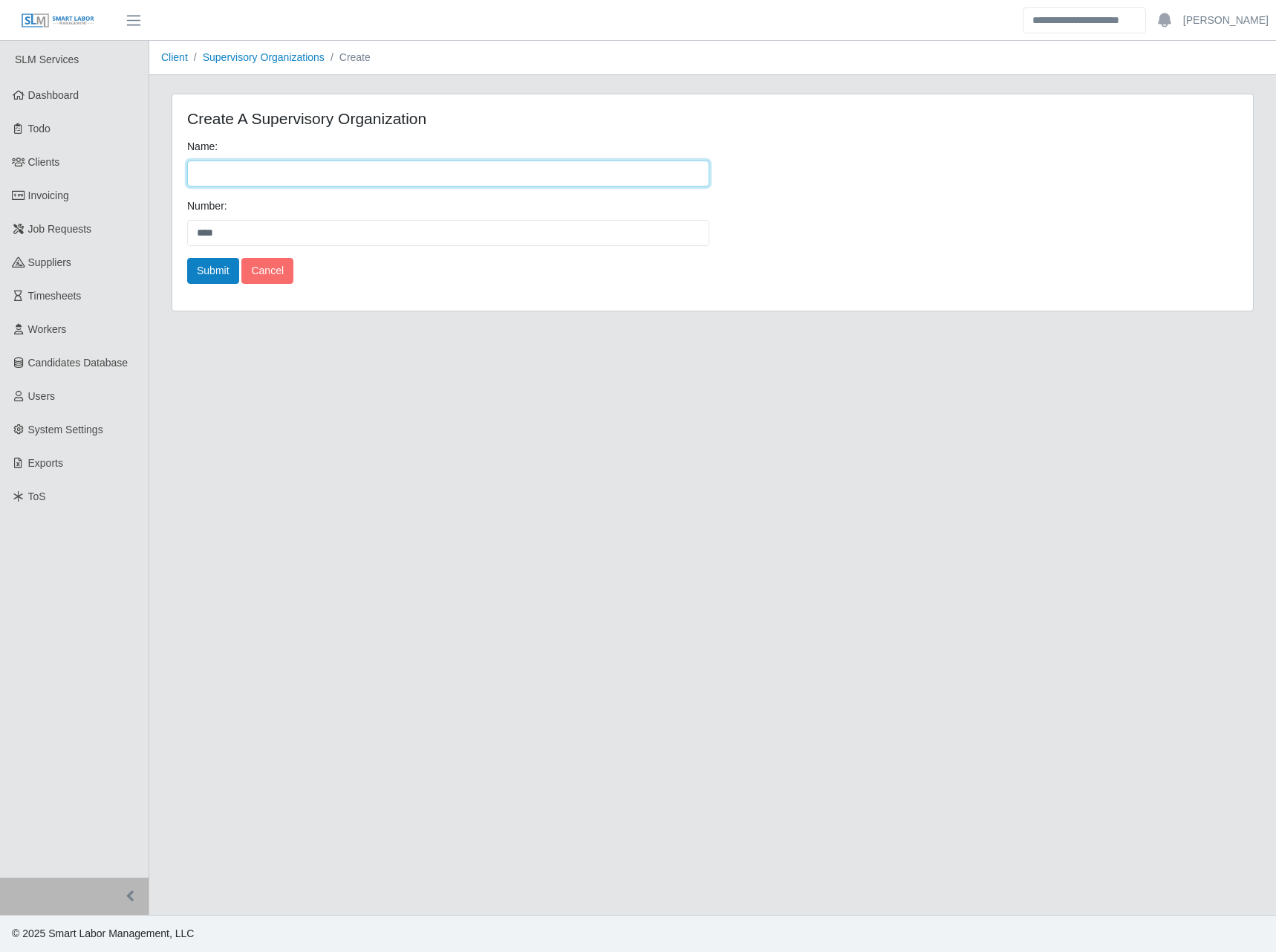
click at [230, 171] on input "Name:" at bounding box center [448, 173] width 522 height 26
paste input "**********"
type input "**********"
click at [203, 272] on button "Submit" at bounding box center [213, 271] width 52 height 26
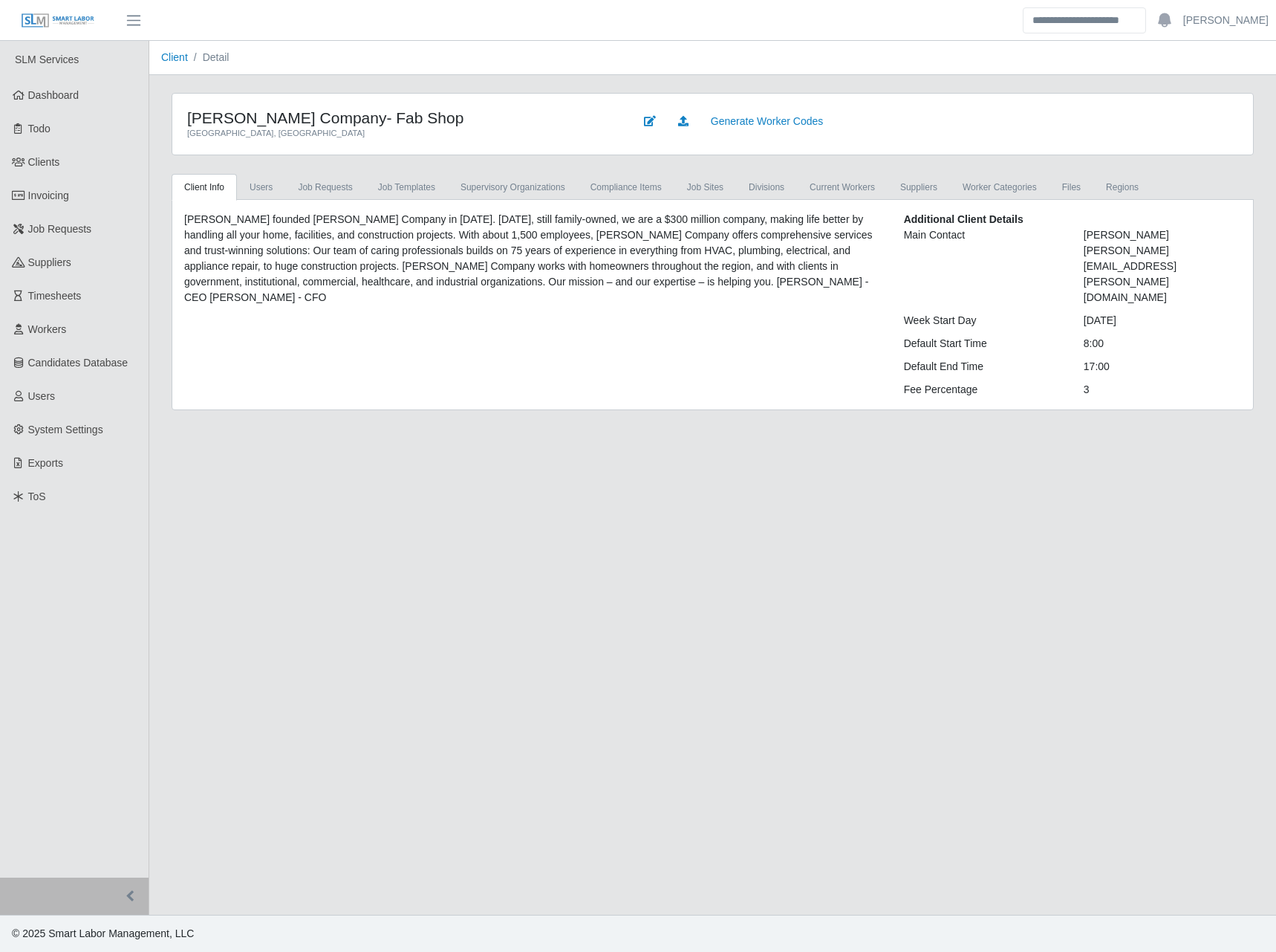
click at [410, 38] on header "[PERSON_NAME] Account Settings Logout" at bounding box center [638, 20] width 1276 height 41
click at [528, 181] on link "supervisory organizations" at bounding box center [513, 187] width 130 height 26
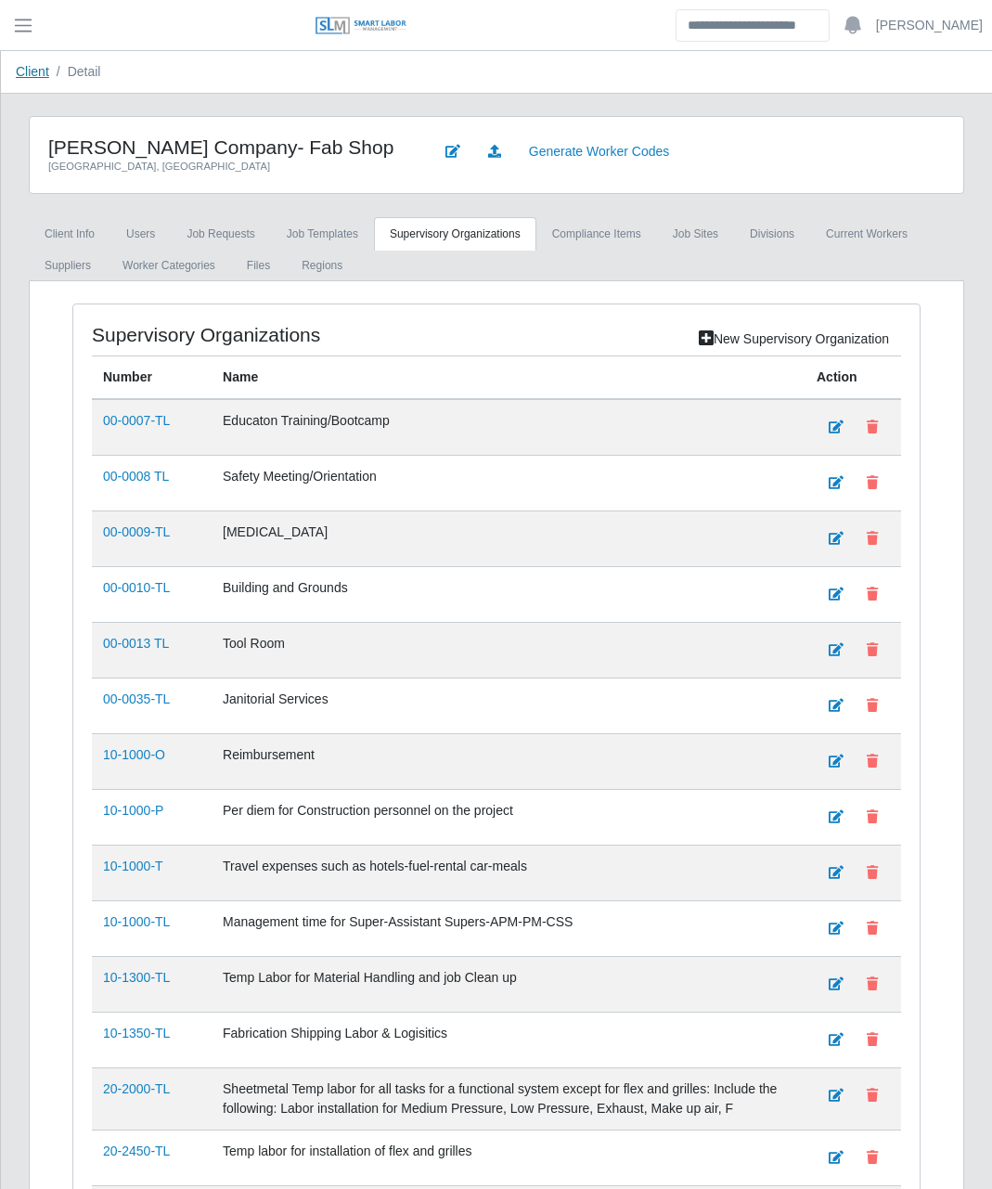
click at [42, 76] on link "Client" at bounding box center [32, 71] width 33 height 15
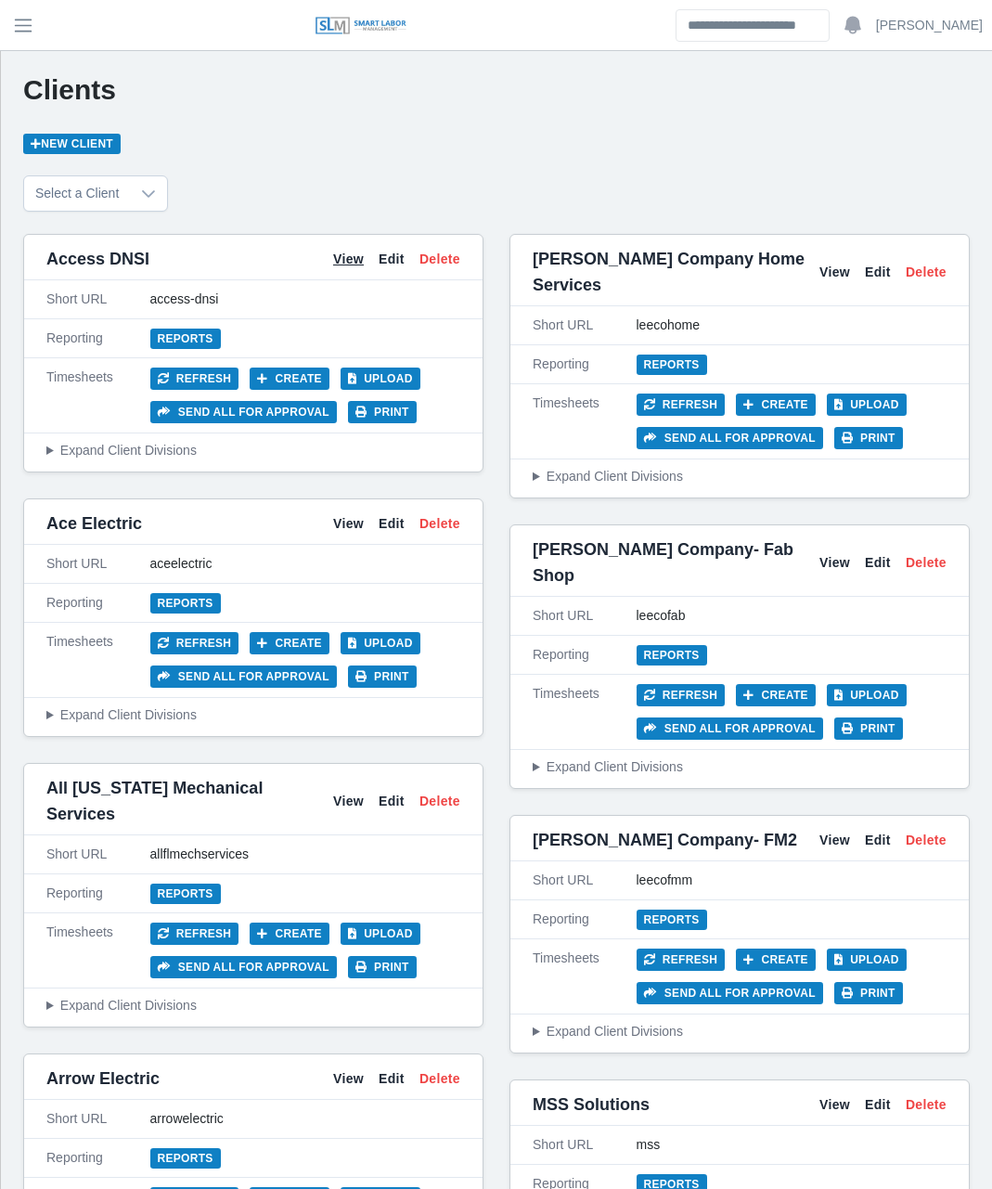
click at [354, 252] on link "View" at bounding box center [348, 259] width 31 height 19
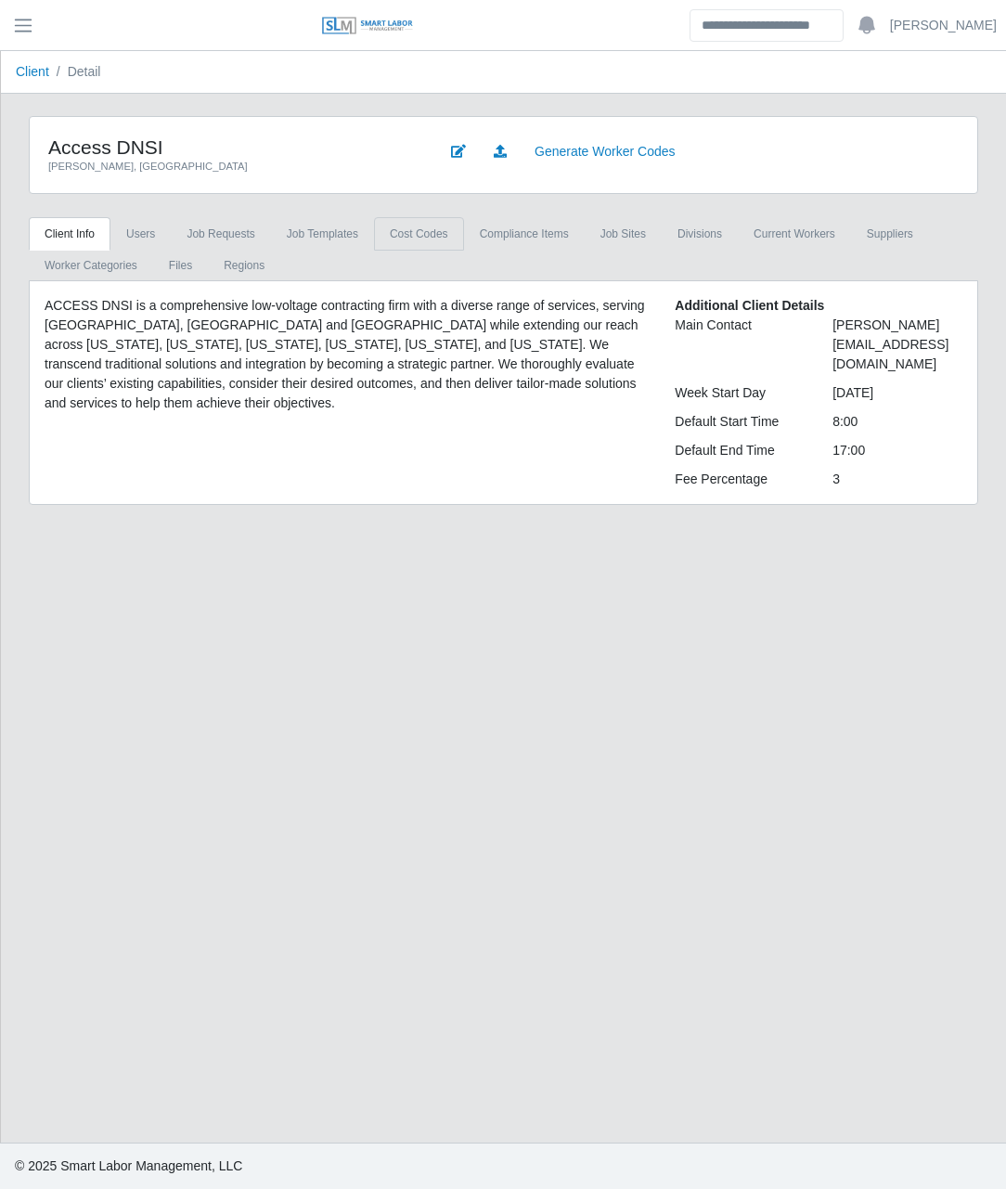
click at [407, 239] on link "cost codes" at bounding box center [419, 233] width 90 height 33
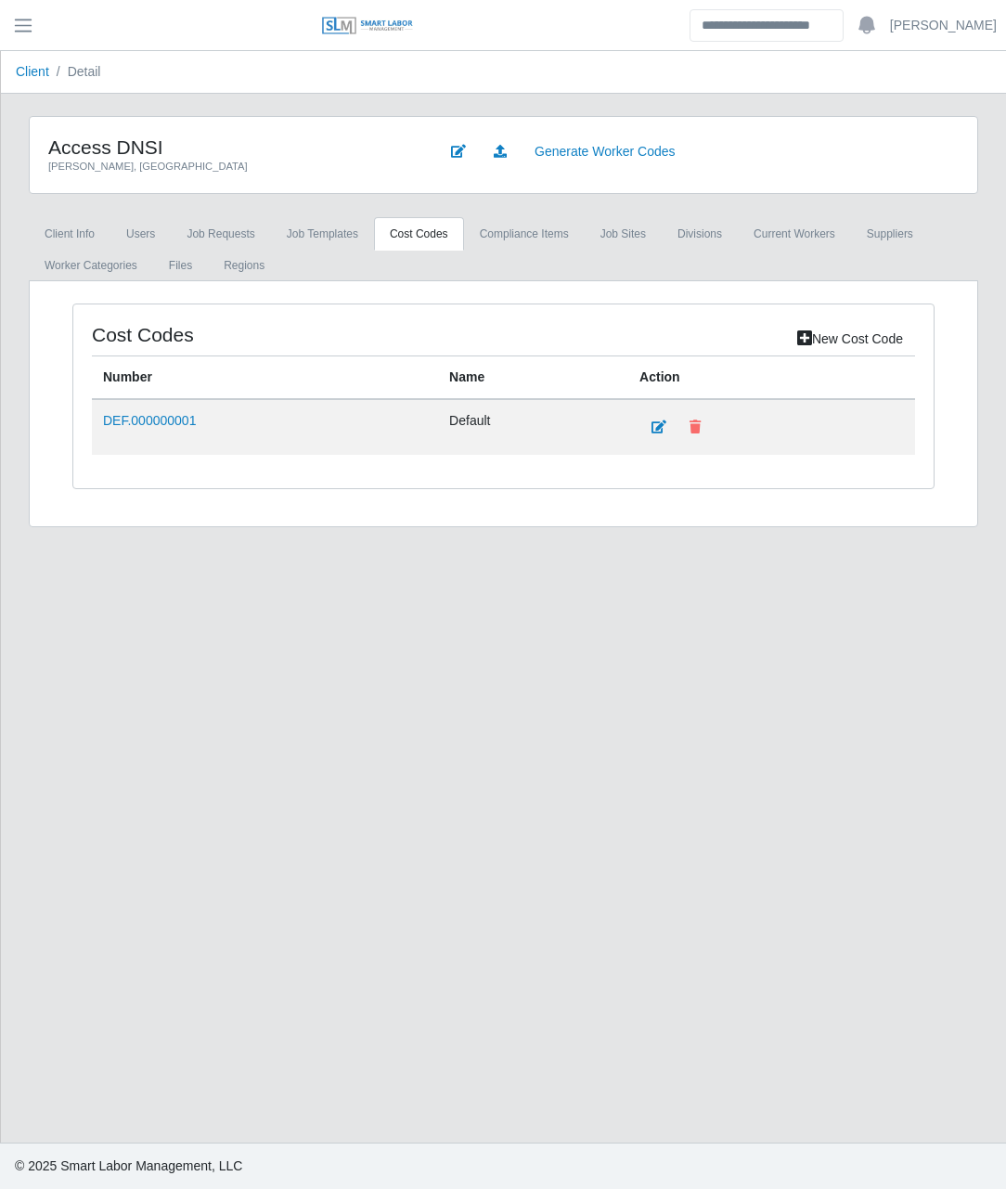
click at [579, 716] on main "Client Detail Access DNSI [PERSON_NAME], [GEOGRAPHIC_DATA] Generate Worker Code…" at bounding box center [503, 596] width 1005 height 1091
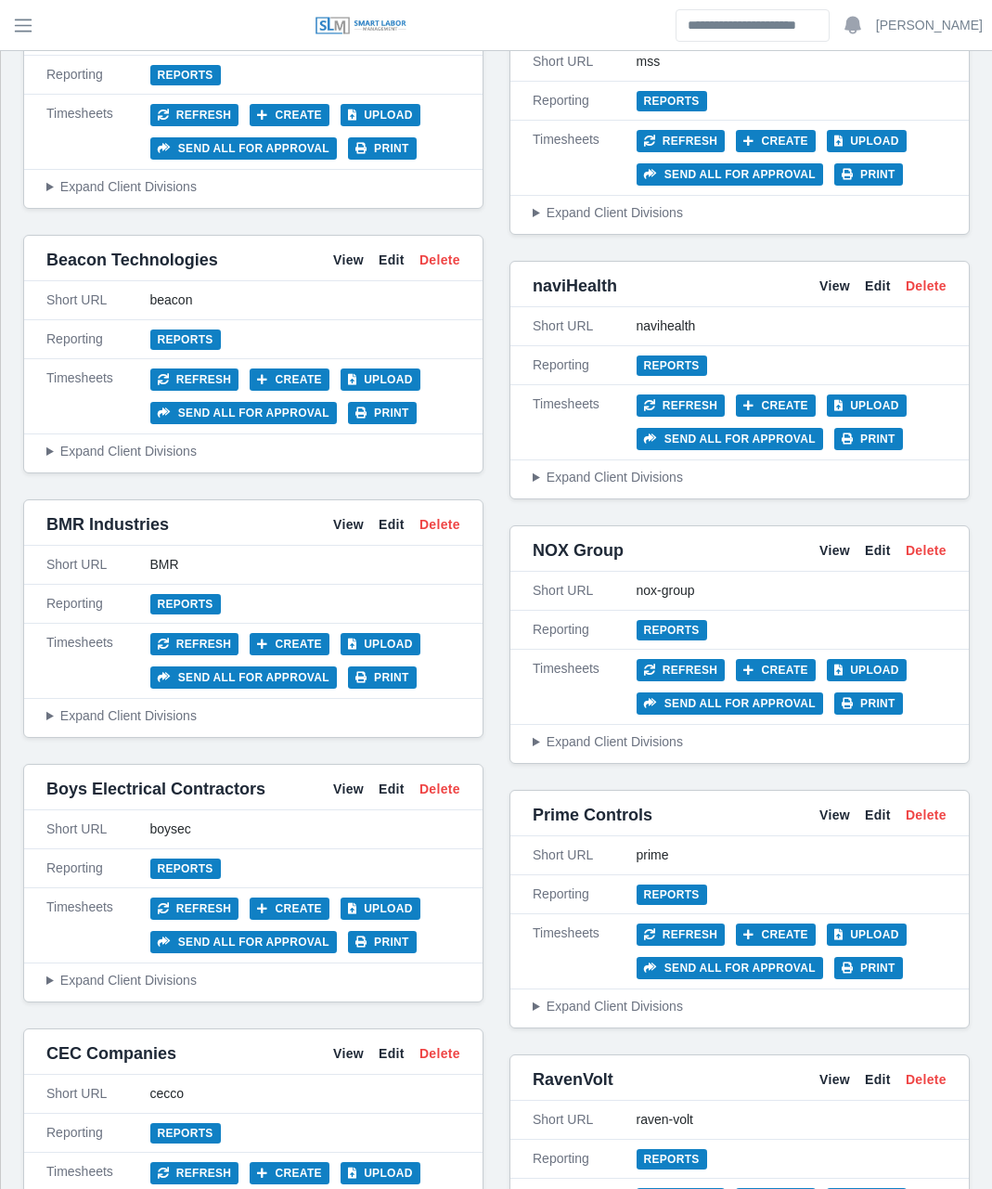
scroll to position [866, 0]
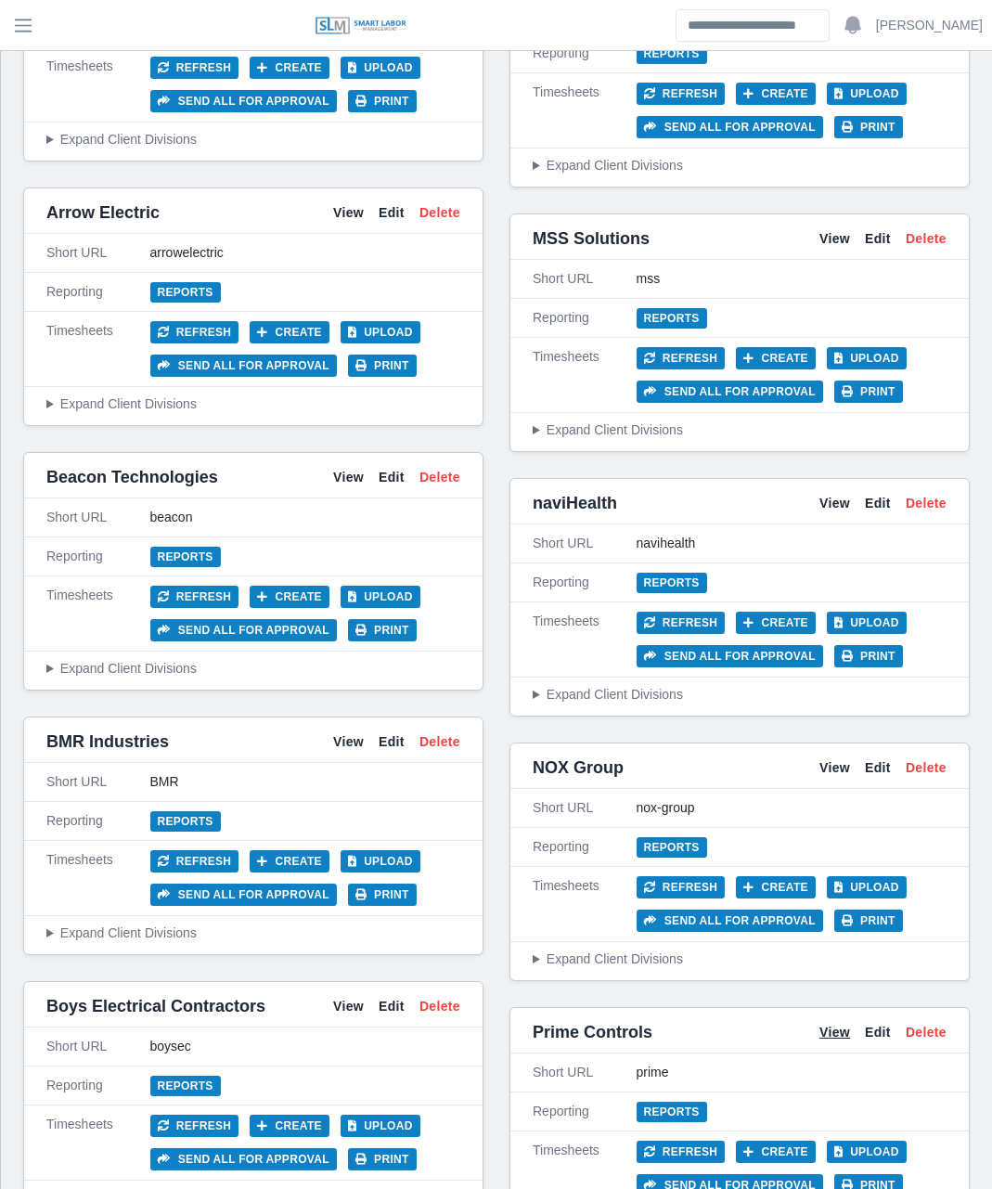
click at [850, 1023] on link "View" at bounding box center [834, 1032] width 31 height 19
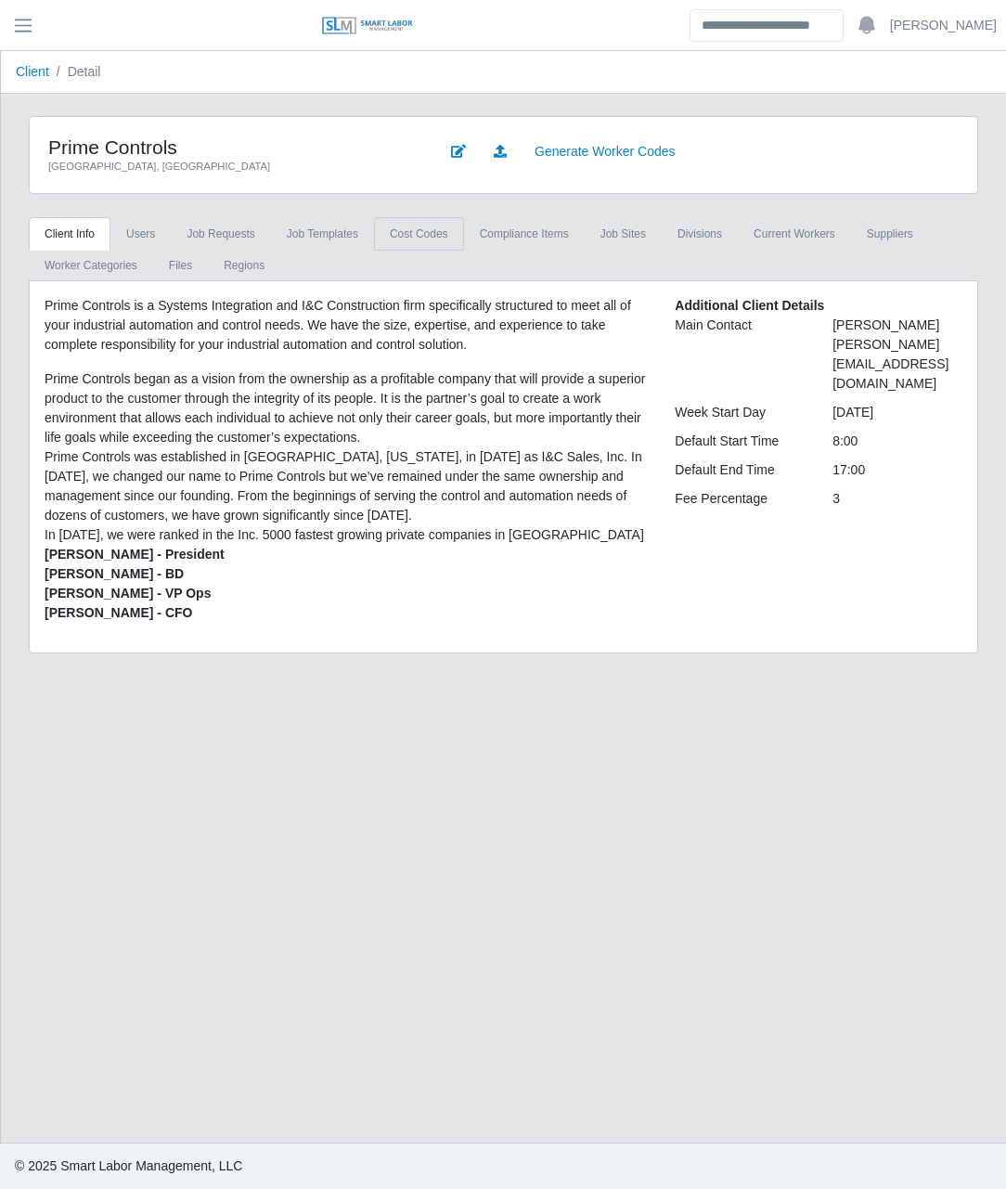
click at [401, 233] on link "cost codes" at bounding box center [419, 233] width 90 height 33
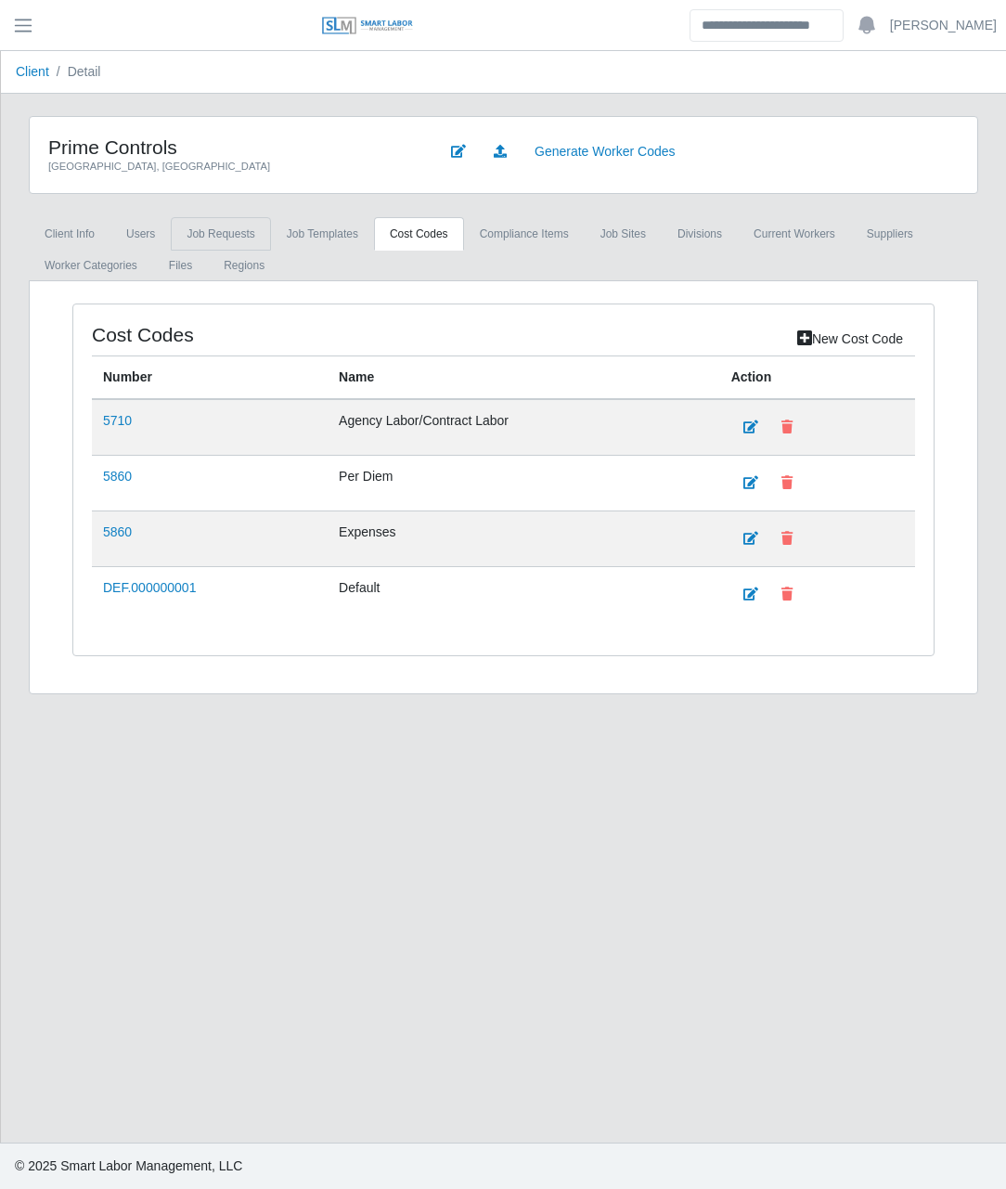
click at [223, 231] on link "Job Requests" at bounding box center [220, 233] width 99 height 33
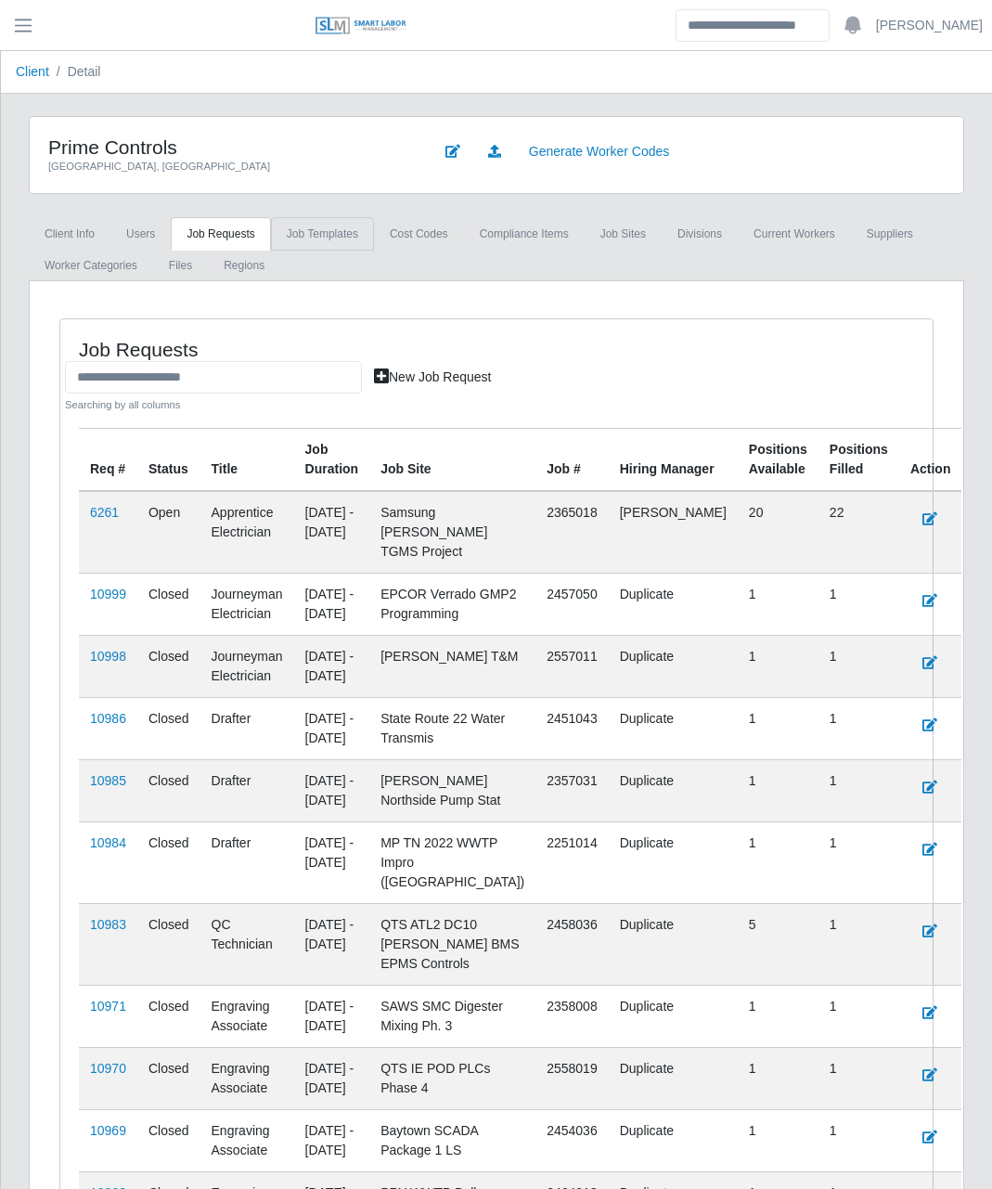
click at [303, 238] on link "Job Templates" at bounding box center [322, 233] width 103 height 33
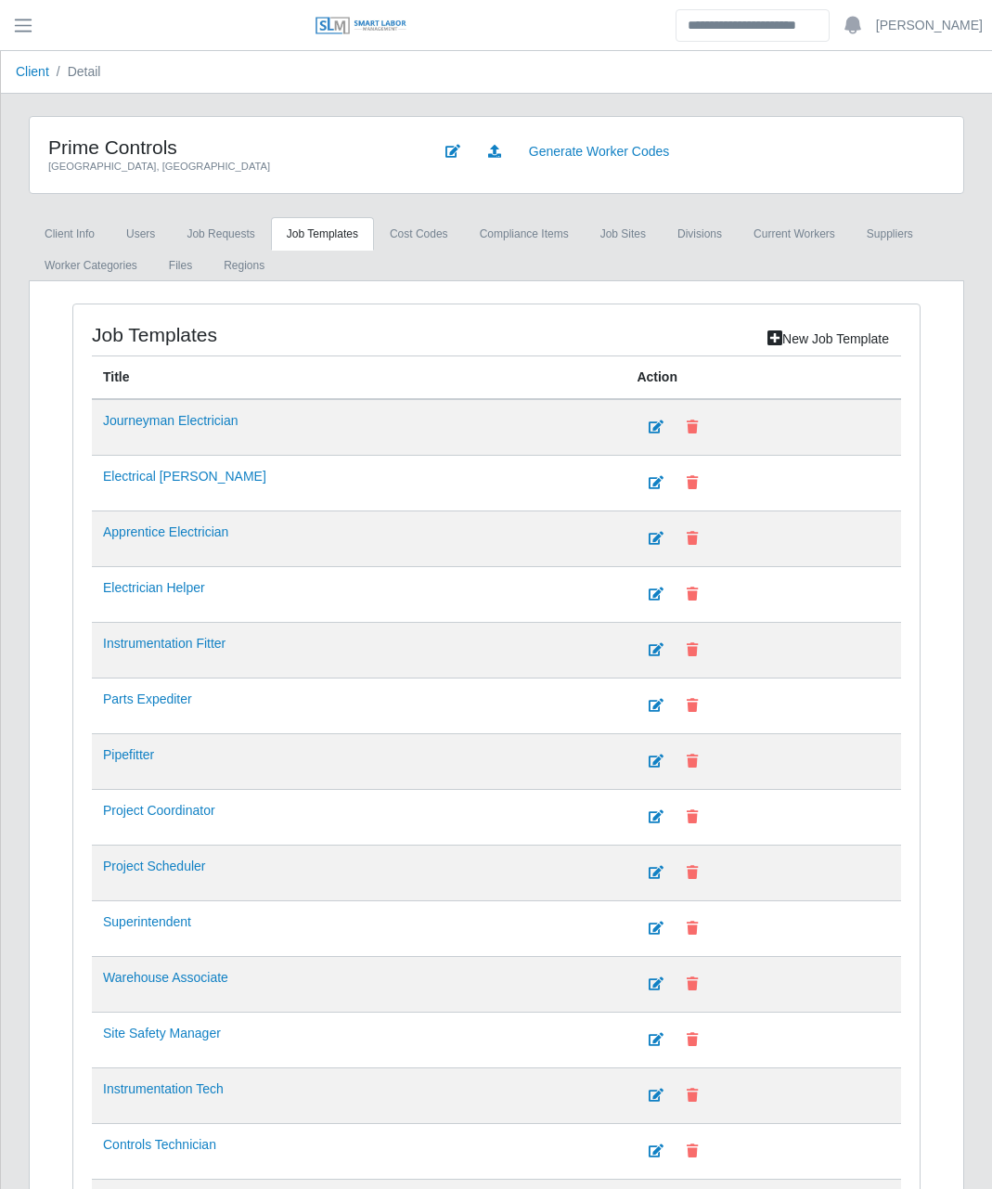
click at [304, 169] on div "Lewisville, TX" at bounding box center [226, 167] width 357 height 16
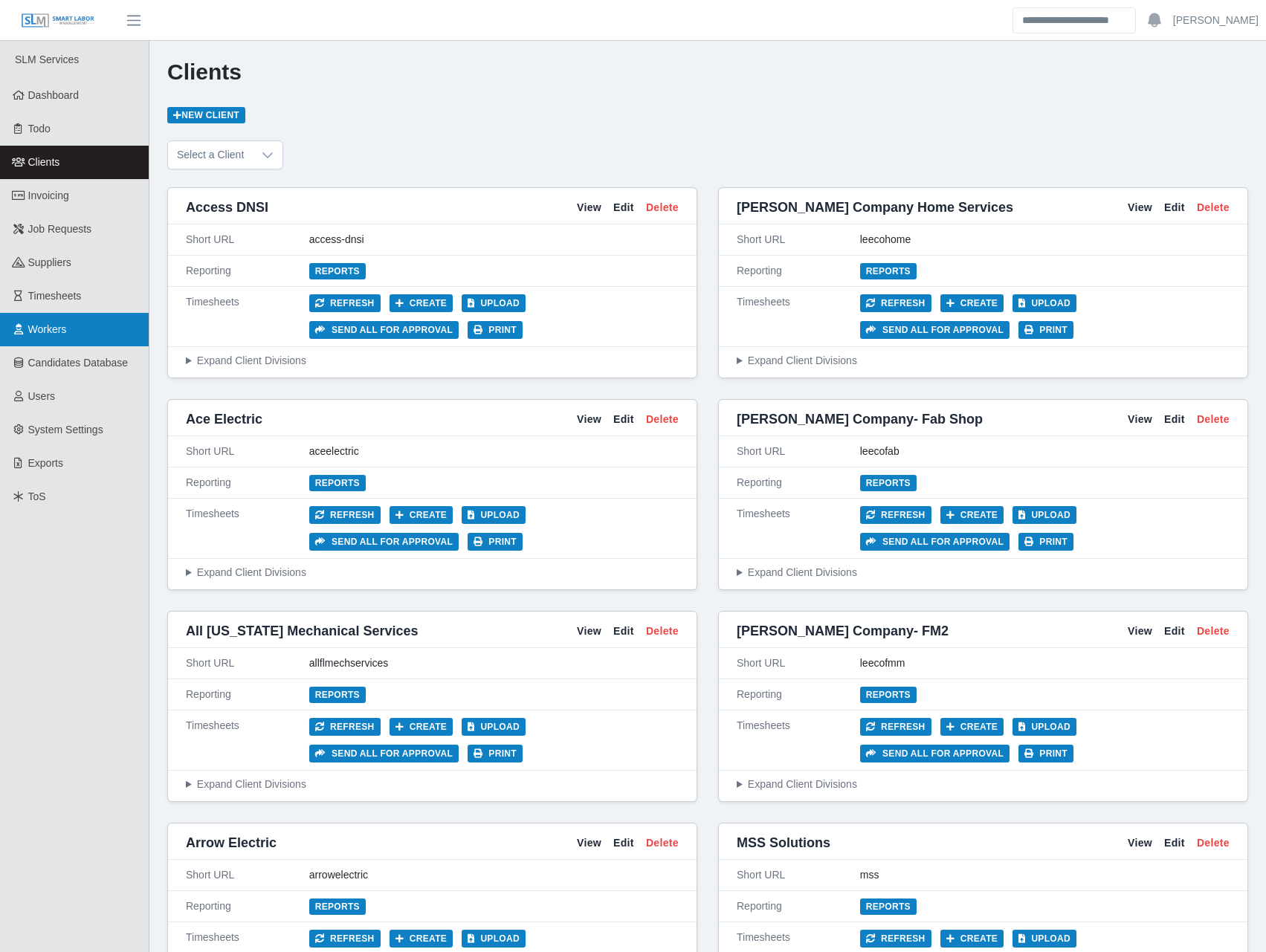
click at [45, 335] on span "Workers" at bounding box center [47, 329] width 38 height 12
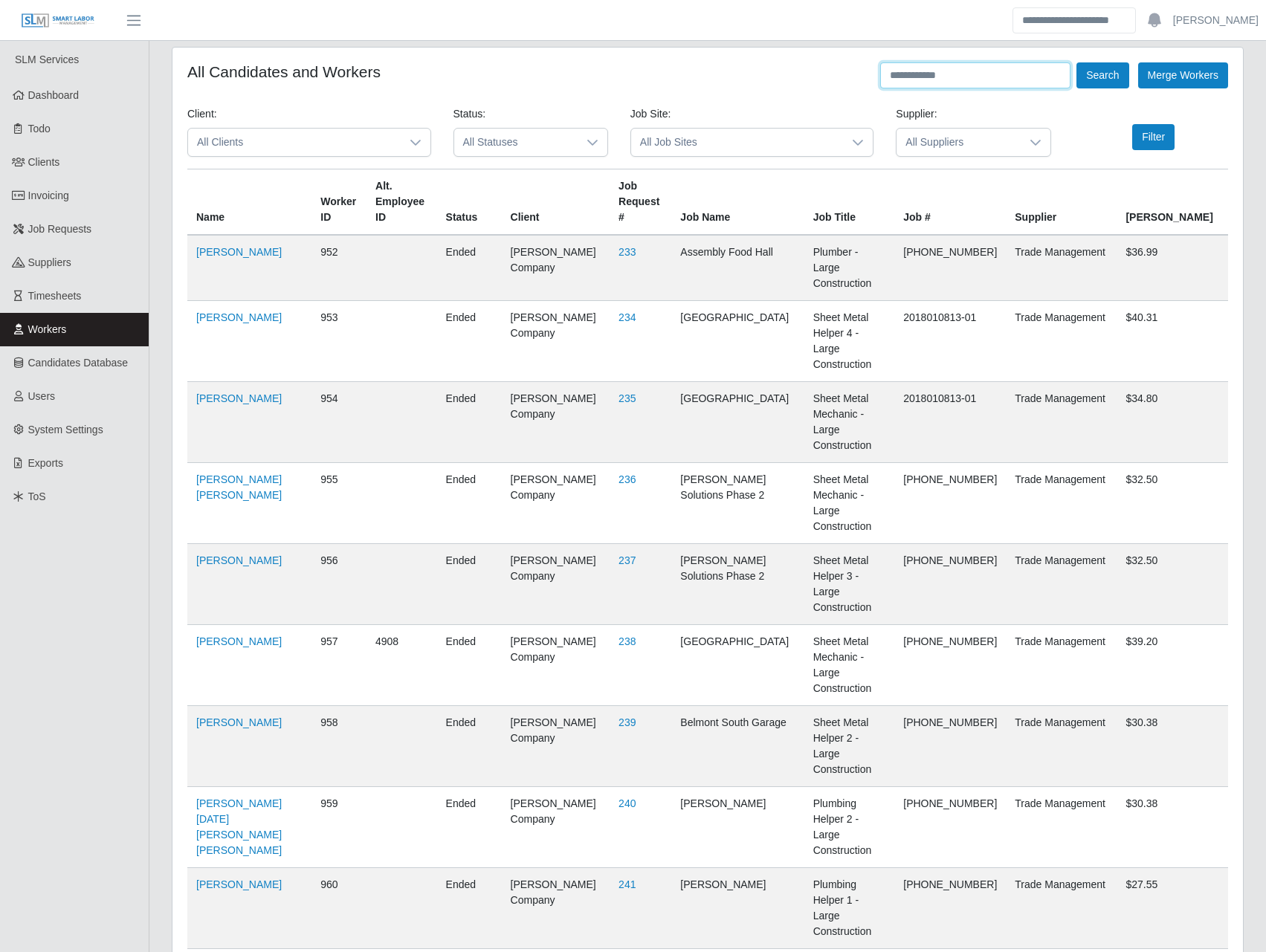
click at [921, 74] on input "text" at bounding box center [975, 75] width 191 height 26
click at [1076, 62] on button "Search" at bounding box center [1102, 75] width 52 height 26
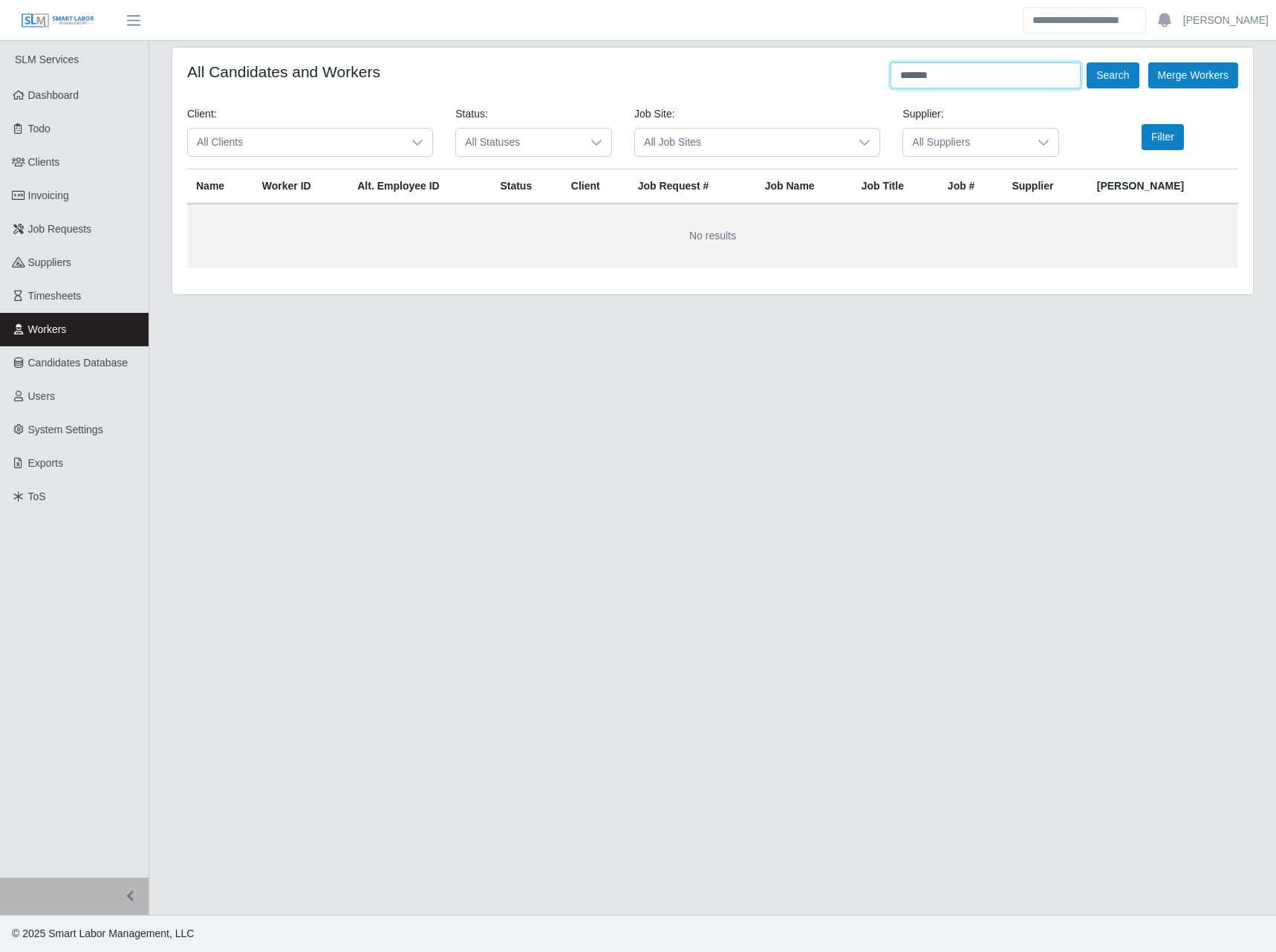
type input "*******"
click at [1087, 62] on button "Search" at bounding box center [1113, 75] width 52 height 26
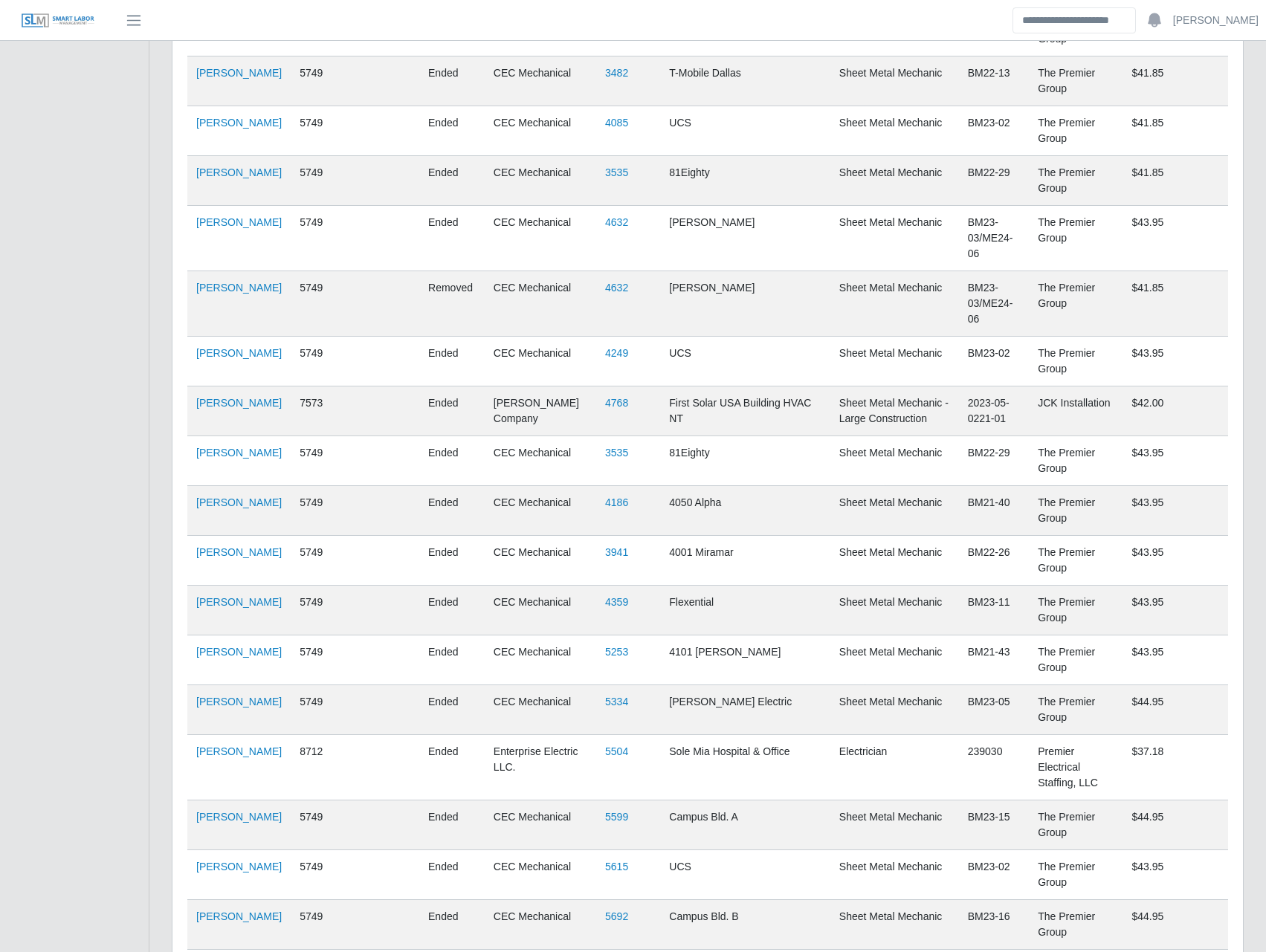
scroll to position [1123, 0]
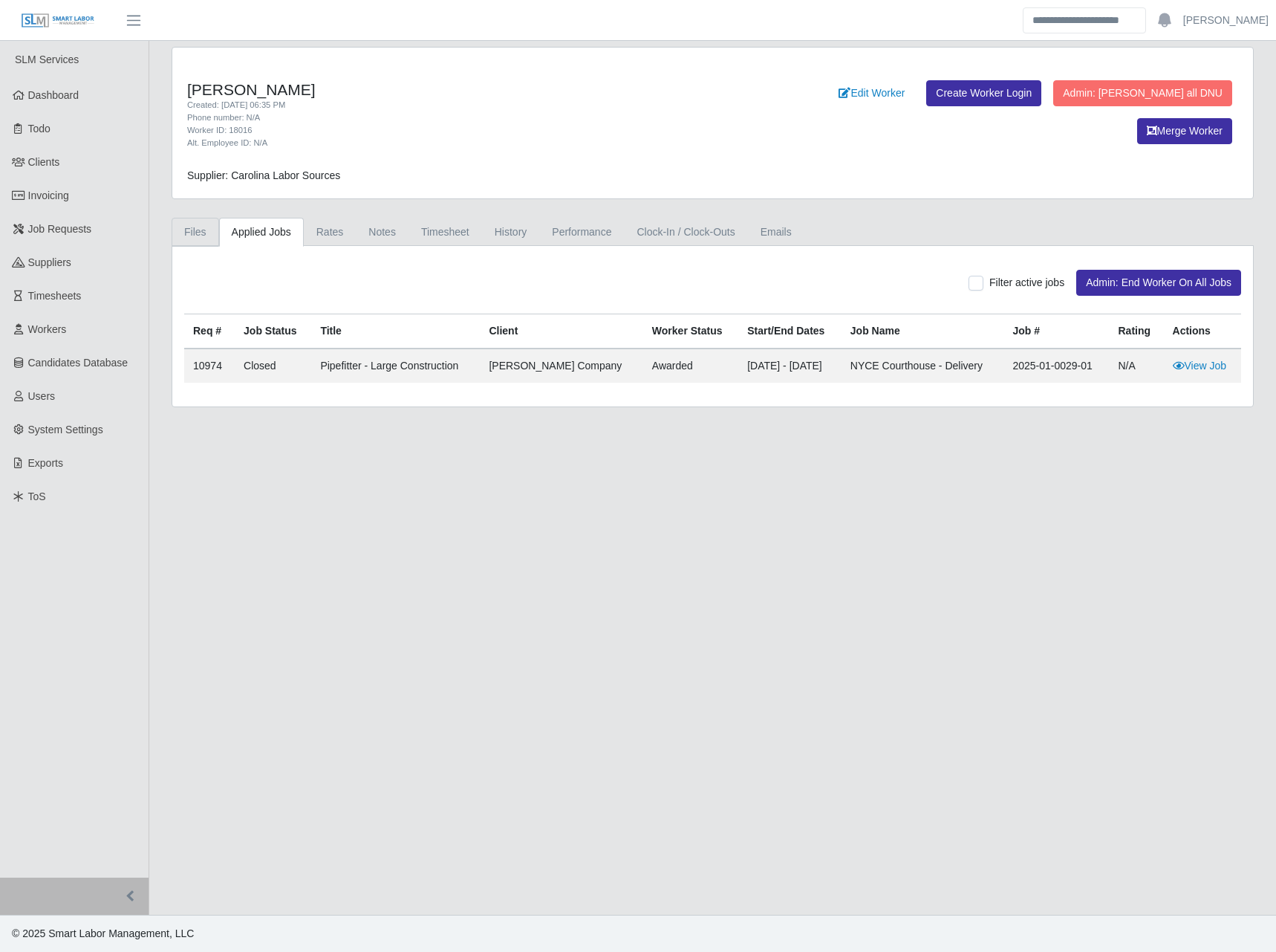
click at [199, 234] on link "Files" at bounding box center [195, 232] width 47 height 29
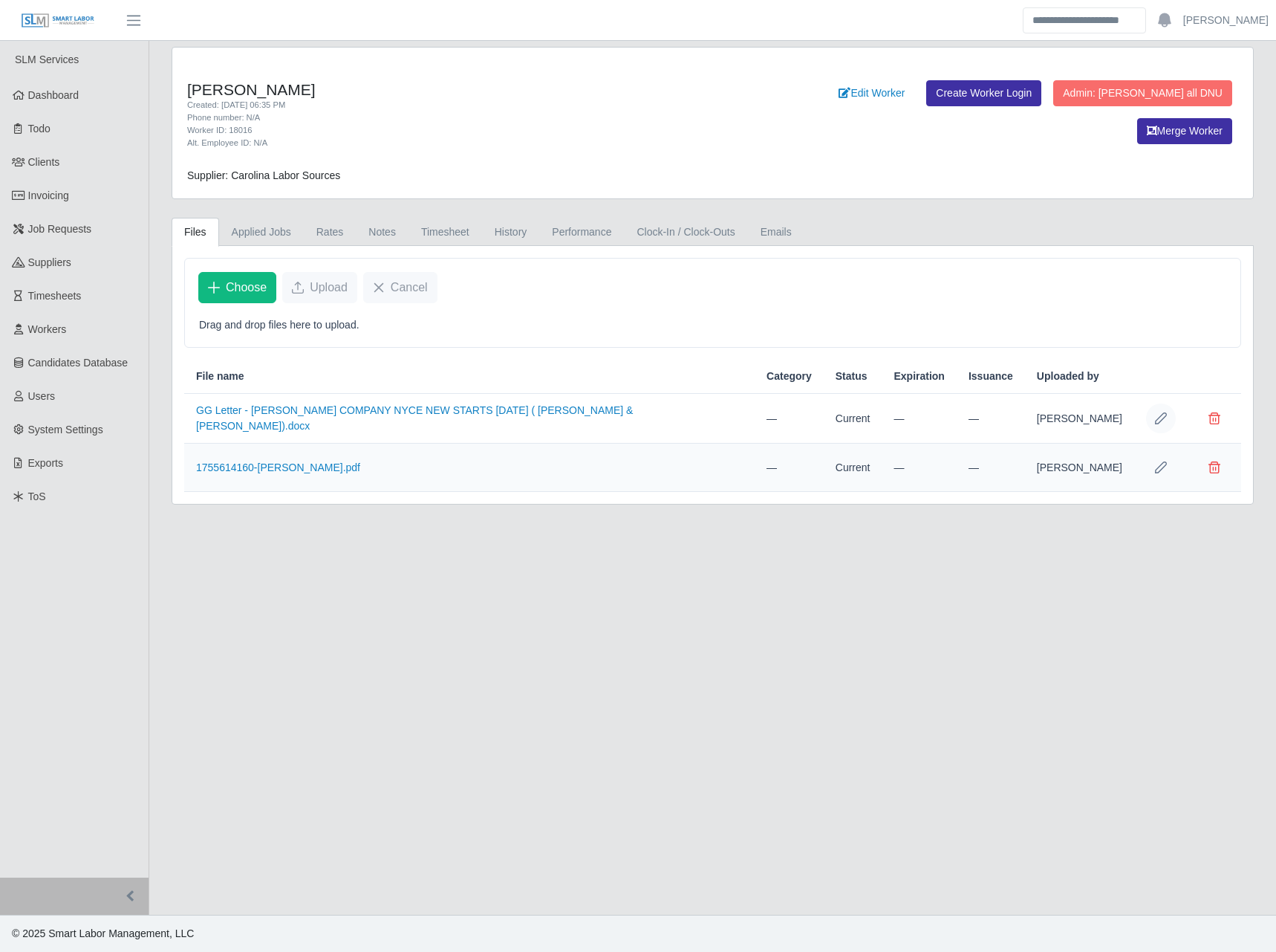
click at [1157, 416] on icon "Row Edit" at bounding box center [1161, 418] width 12 height 12
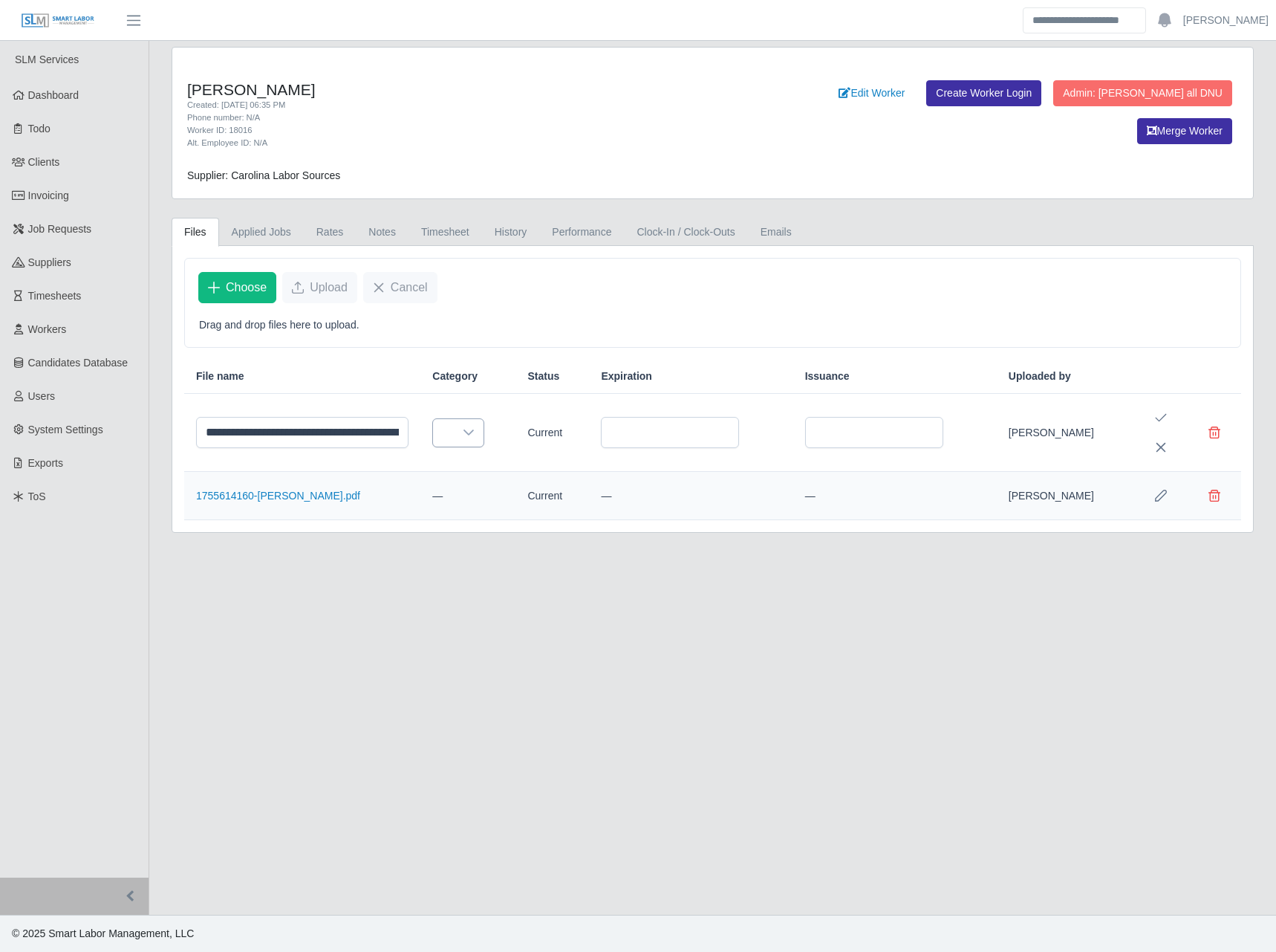
click at [484, 429] on div at bounding box center [468, 432] width 30 height 27
click at [724, 428] on input "text" at bounding box center [670, 432] width 138 height 31
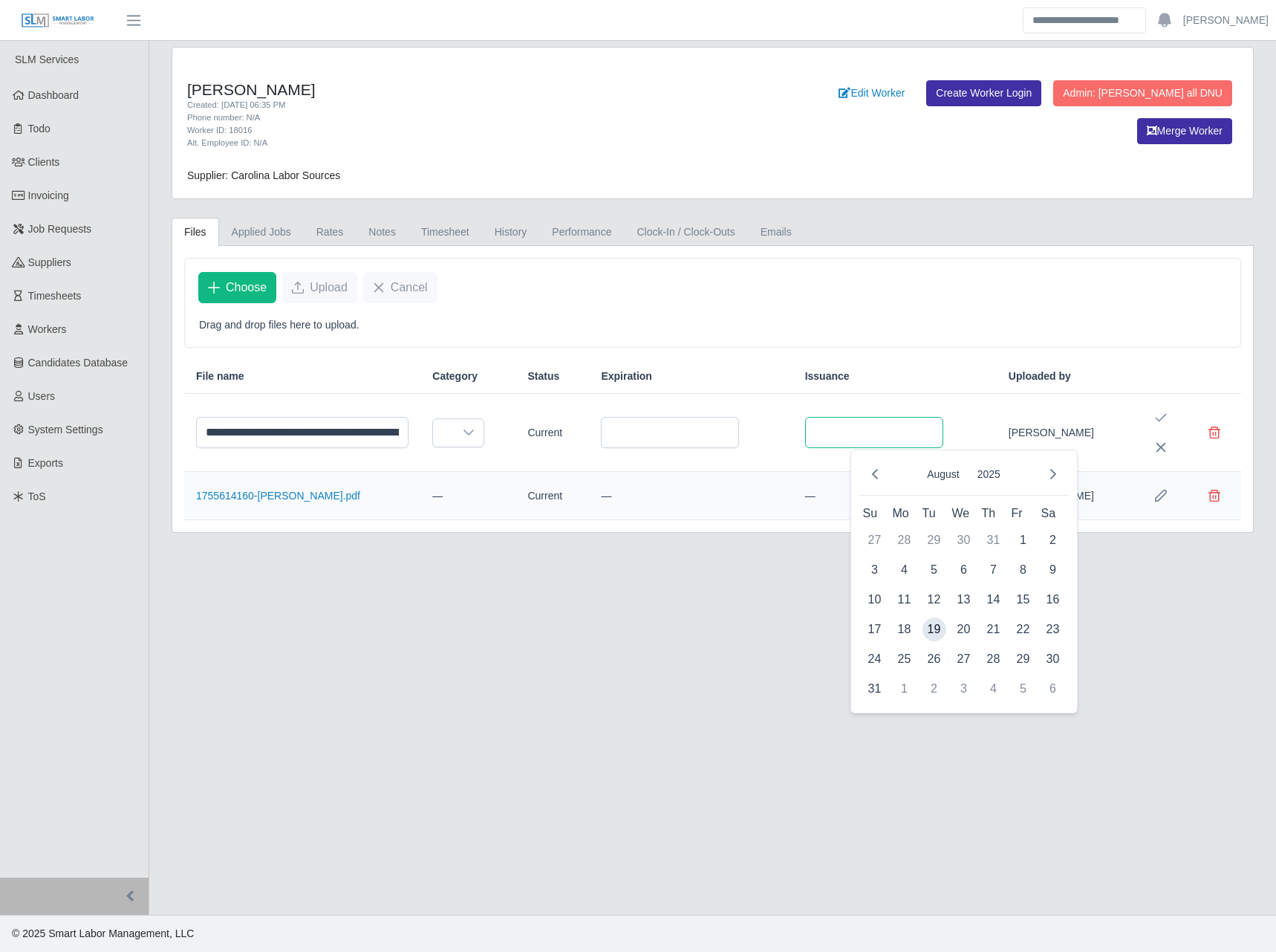
click at [933, 428] on input "text" at bounding box center [874, 432] width 138 height 31
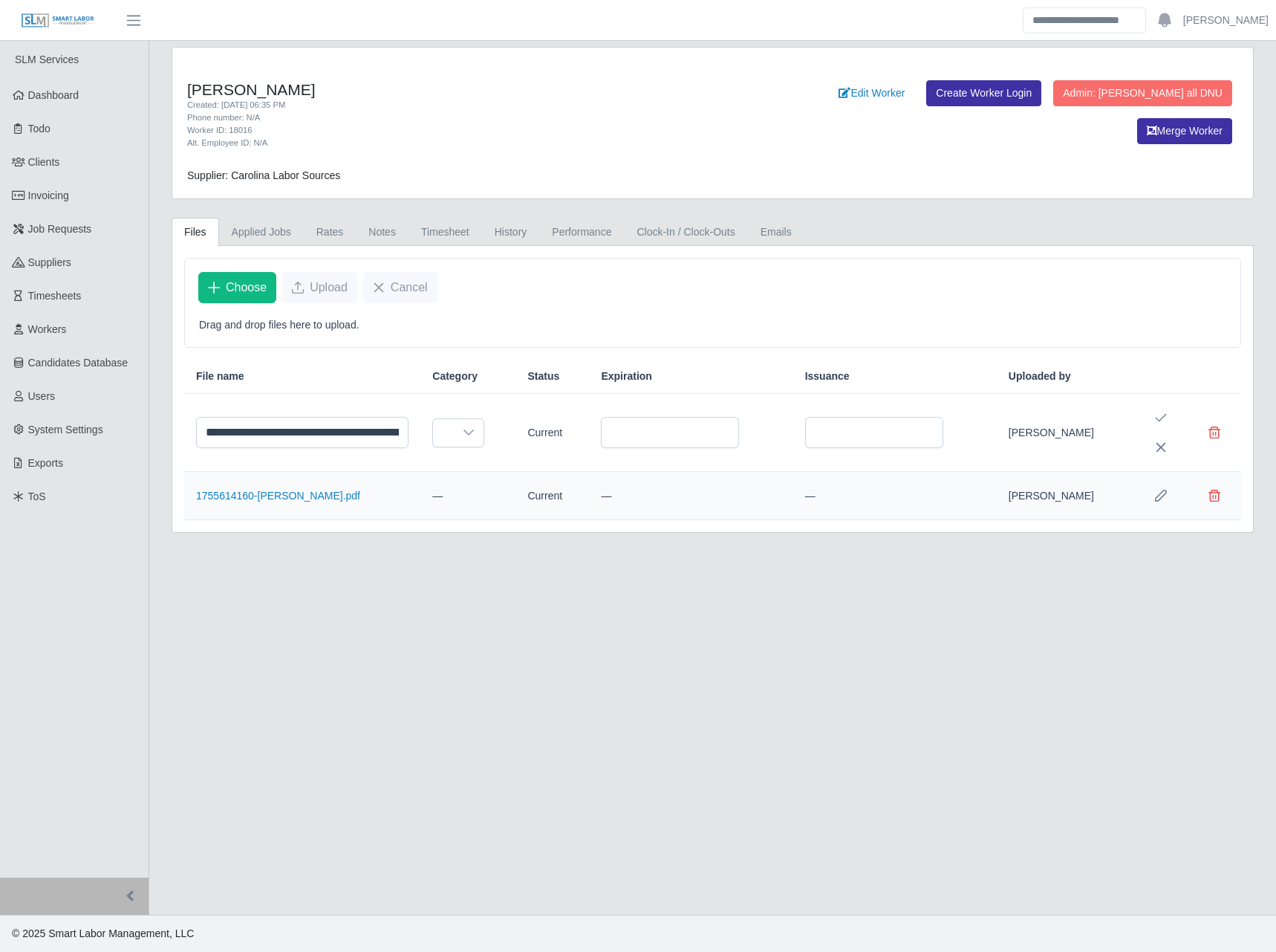
click at [535, 615] on main "**********" at bounding box center [713, 477] width 1127 height 874
click at [360, 492] on link "1755614160-[PERSON_NAME].pdf" at bounding box center [278, 496] width 164 height 12
click at [1156, 492] on icon "Row Edit" at bounding box center [1161, 496] width 12 height 12
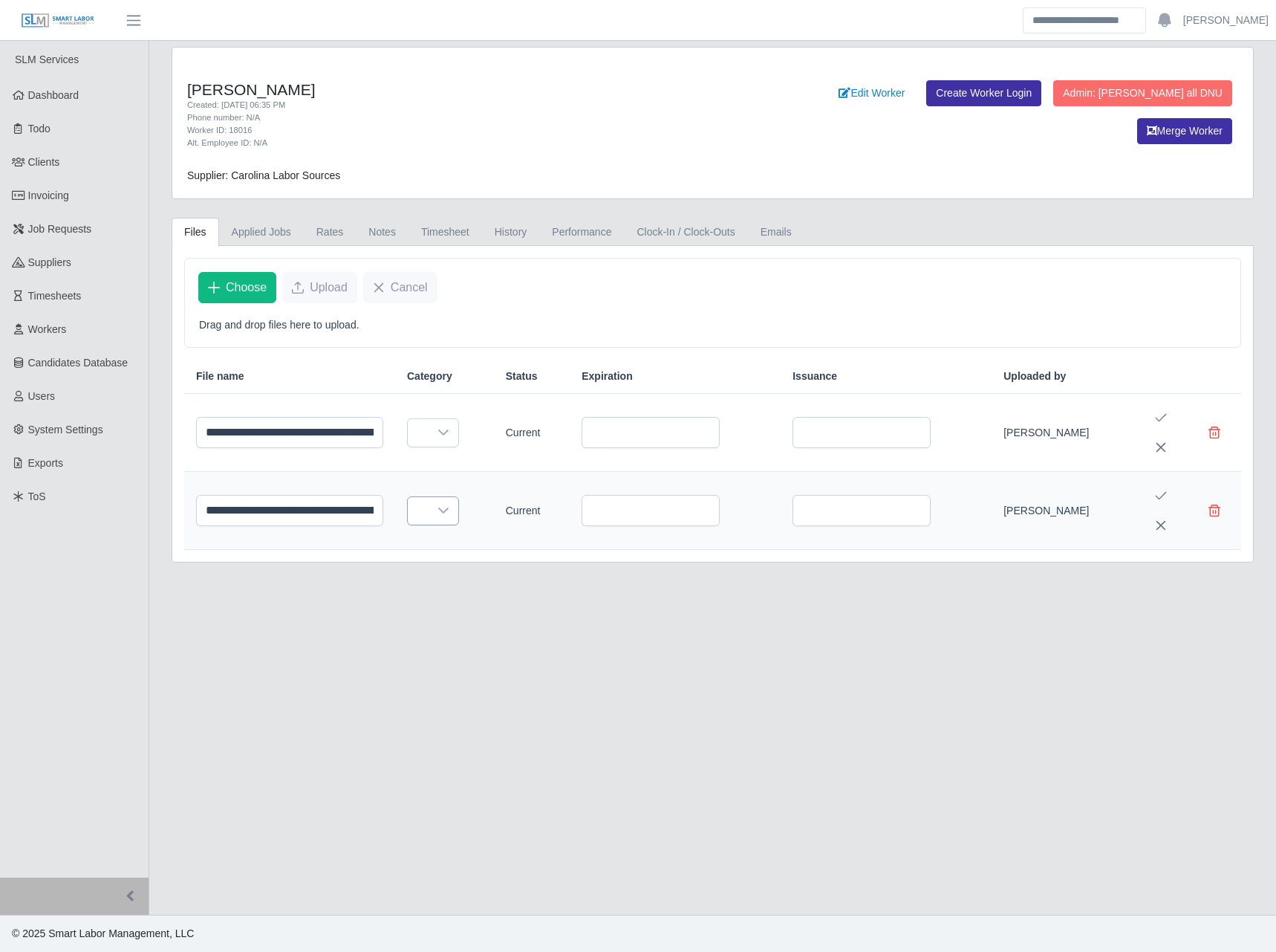
click at [459, 515] on div at bounding box center [443, 511] width 30 height 27
click at [459, 512] on div at bounding box center [443, 511] width 30 height 27
click at [552, 664] on main "**********" at bounding box center [713, 477] width 1127 height 874
click at [449, 433] on icon at bounding box center [443, 432] width 12 height 12
click at [459, 429] on div at bounding box center [443, 432] width 30 height 27
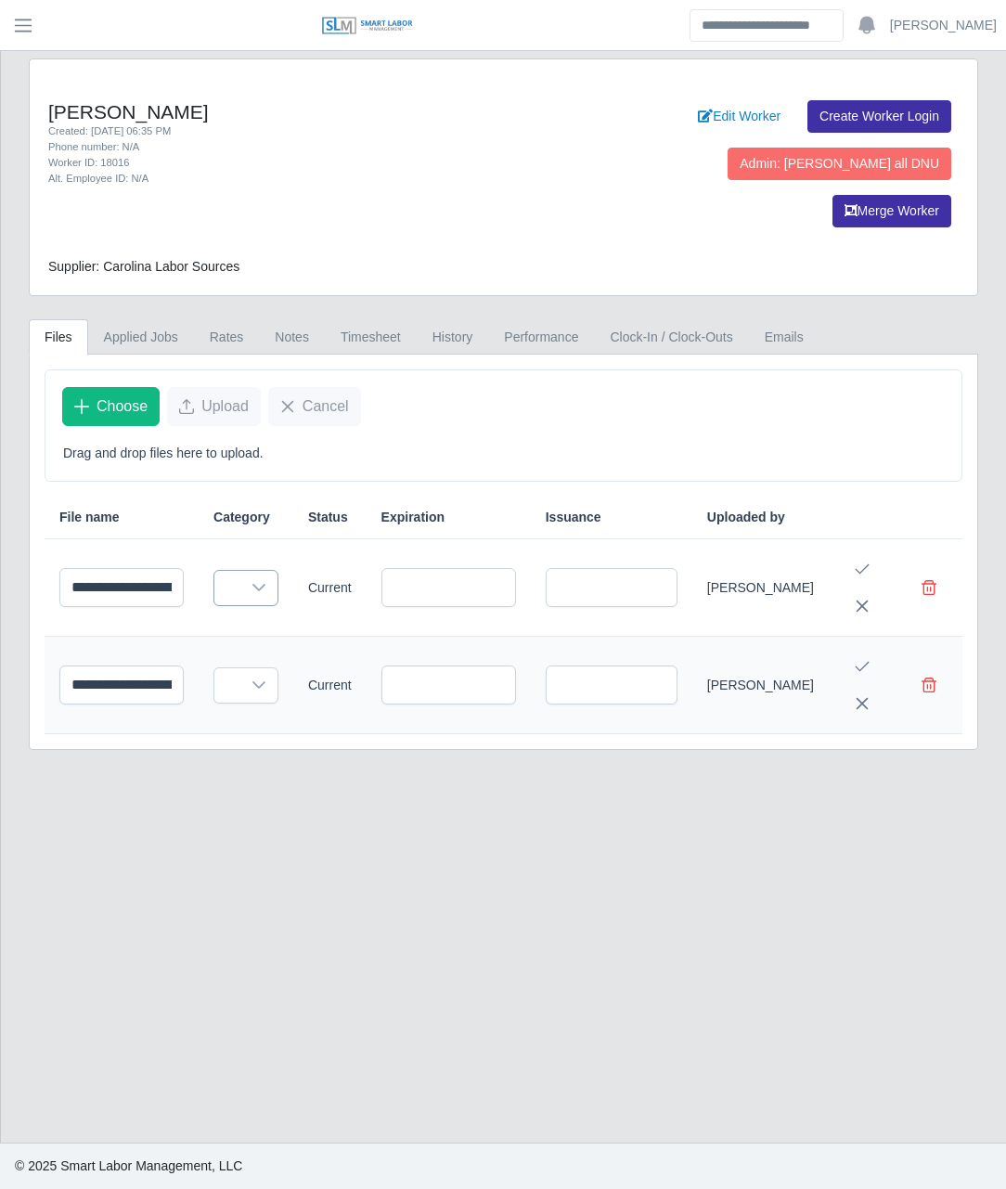
click at [277, 571] on div at bounding box center [258, 588] width 37 height 34
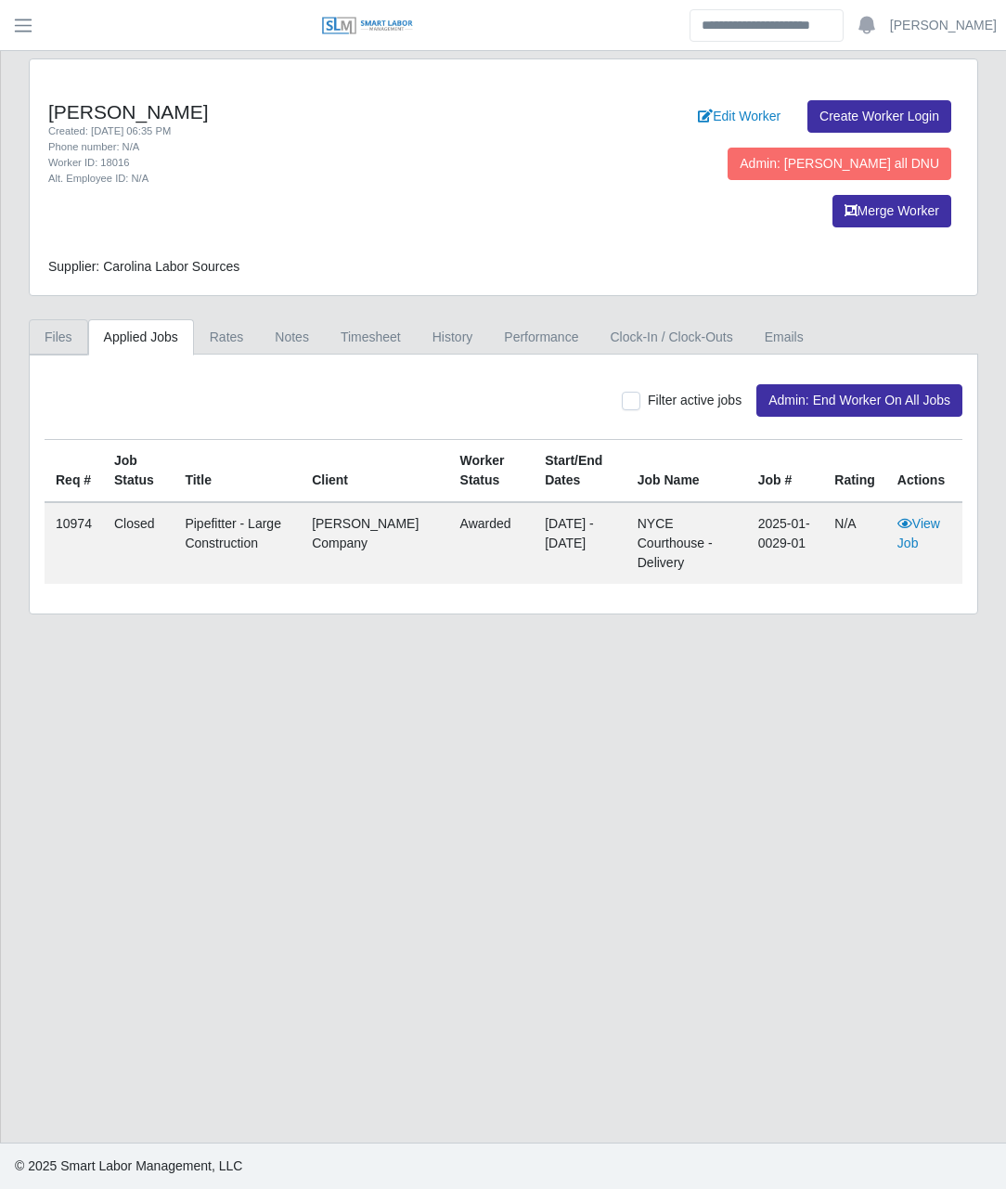
click at [47, 319] on link "Files" at bounding box center [58, 337] width 59 height 36
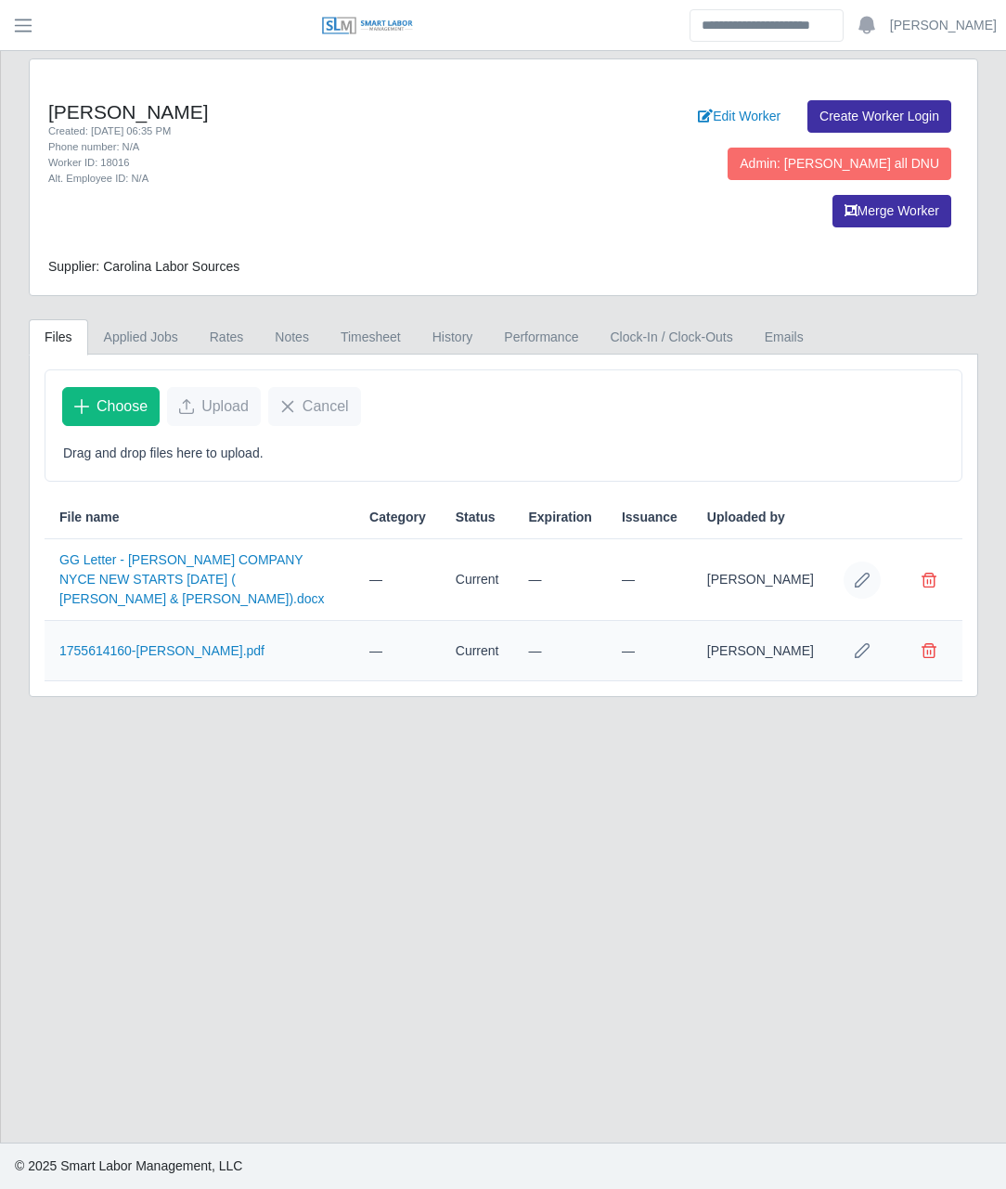
click at [858, 573] on icon "Row Edit" at bounding box center [862, 580] width 15 height 15
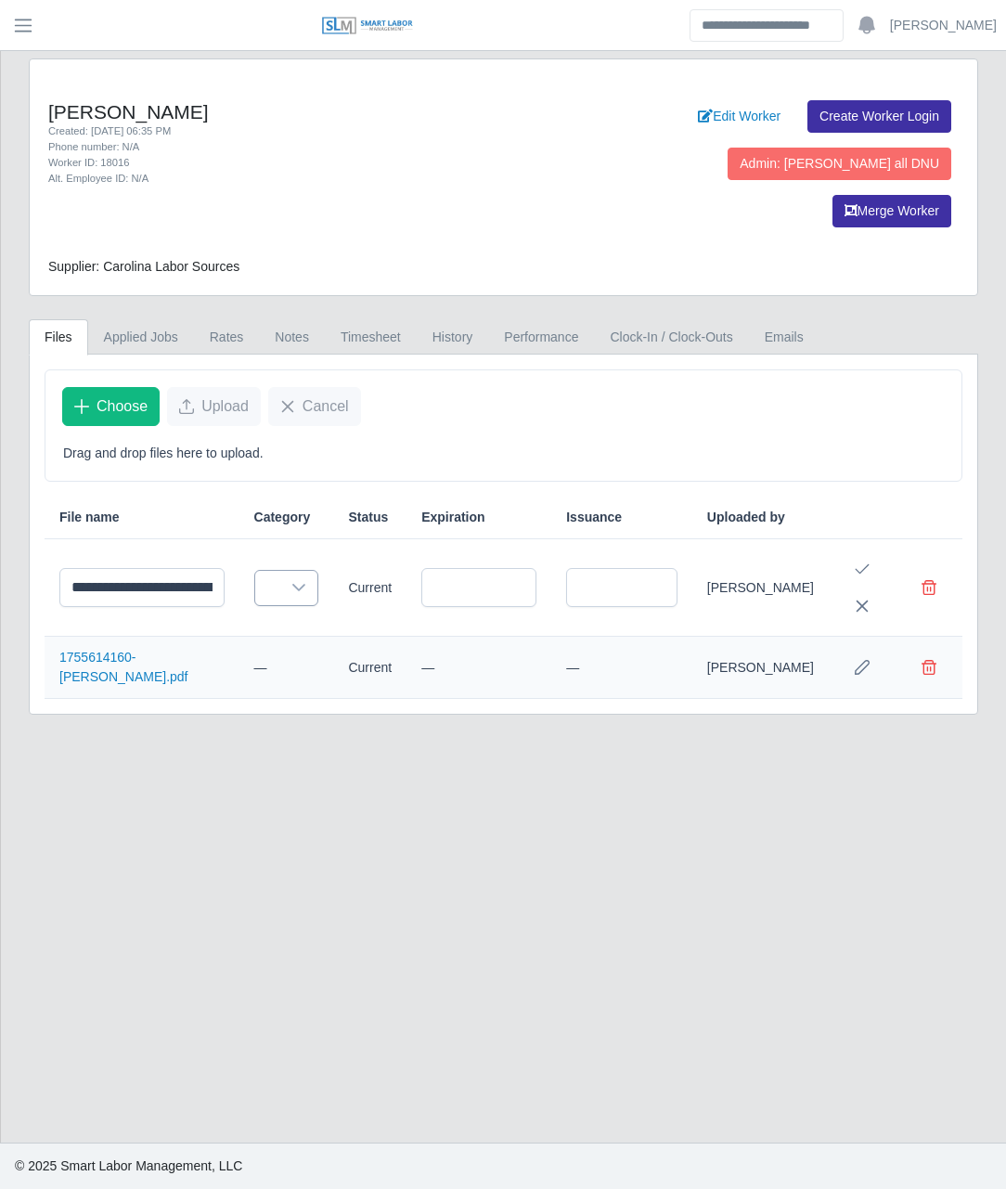
click at [317, 571] on div at bounding box center [298, 588] width 37 height 34
